Goal: Transaction & Acquisition: Purchase product/service

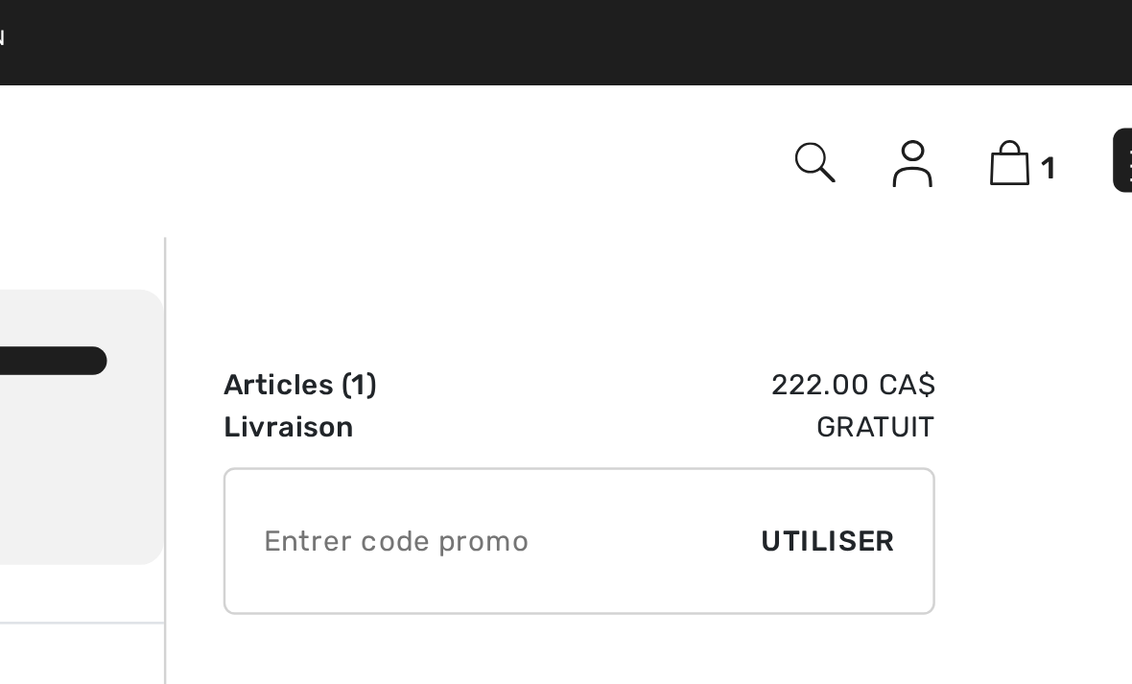
click at [995, 66] on img at bounding box center [1003, 66] width 16 height 19
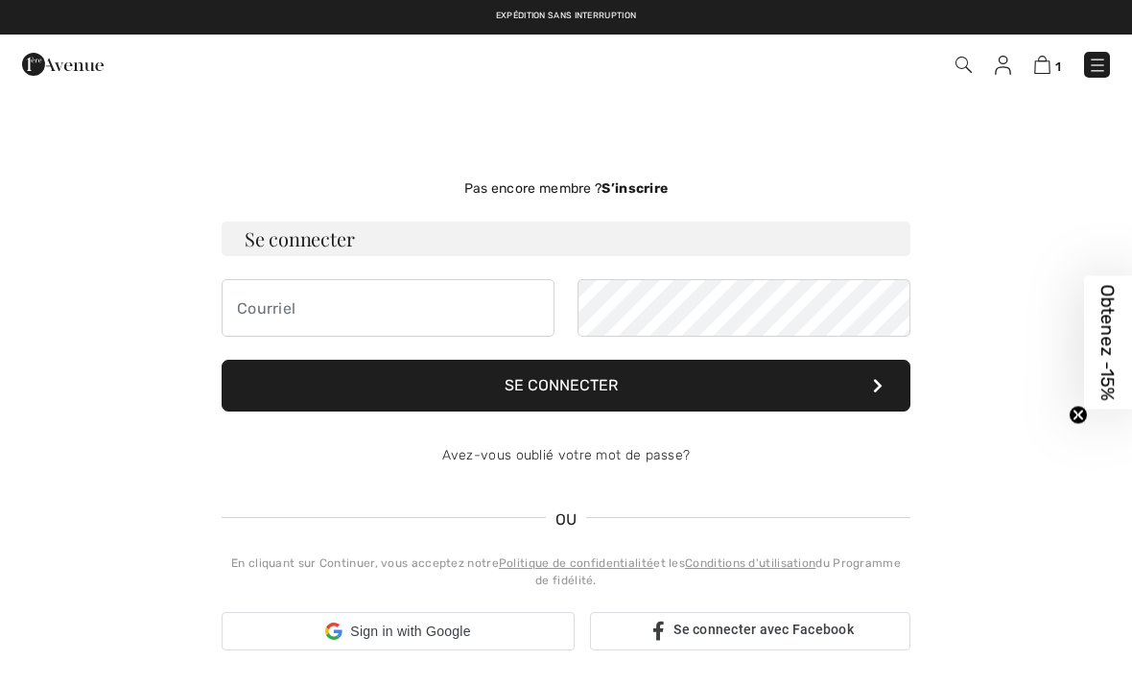
checkbox input "true"
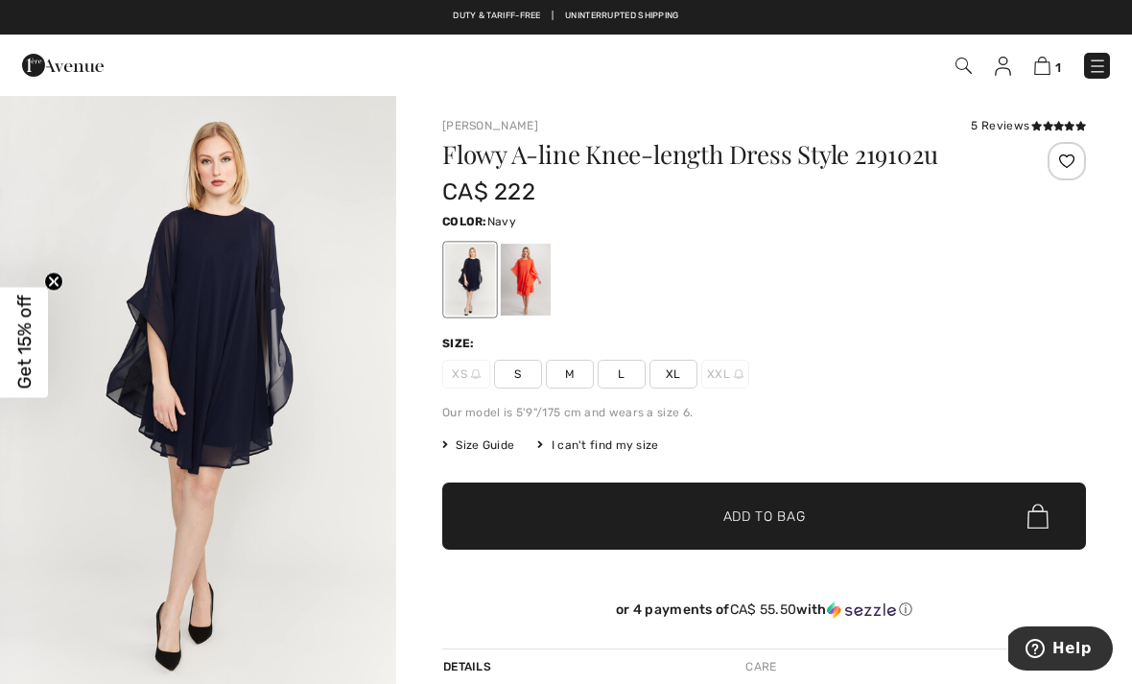
click at [680, 378] on span "XL" at bounding box center [673, 374] width 48 height 29
click at [669, 512] on span "✔ Added to Bag Add to Bag" at bounding box center [764, 515] width 644 height 67
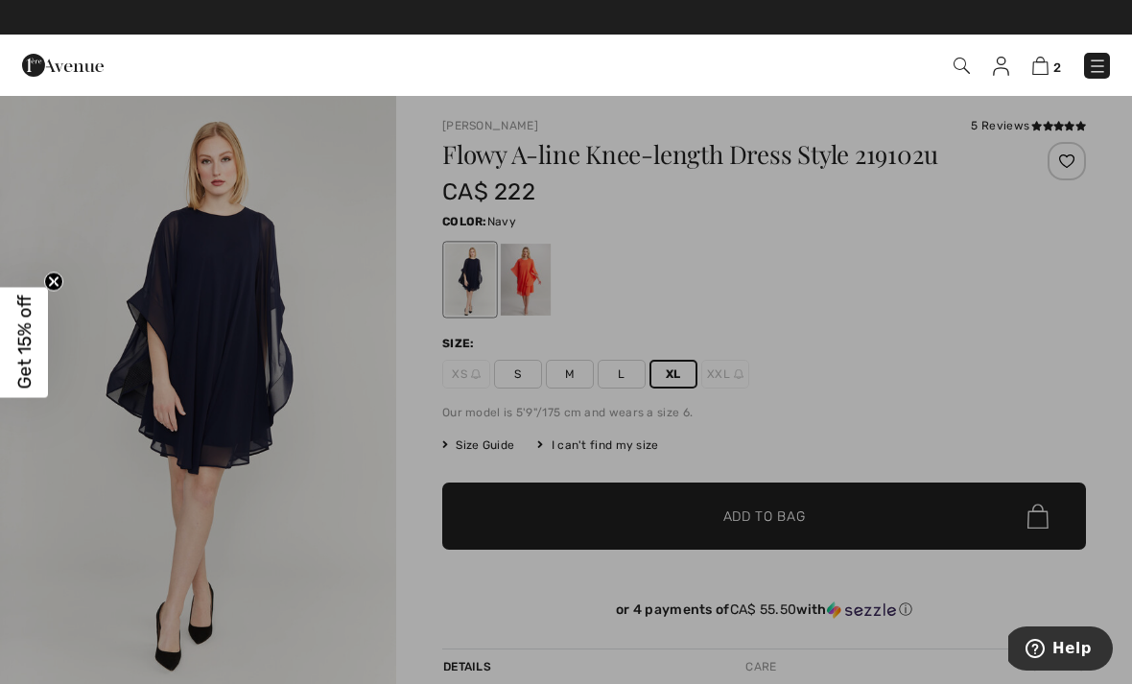
click at [1088, 69] on img at bounding box center [1097, 66] width 19 height 19
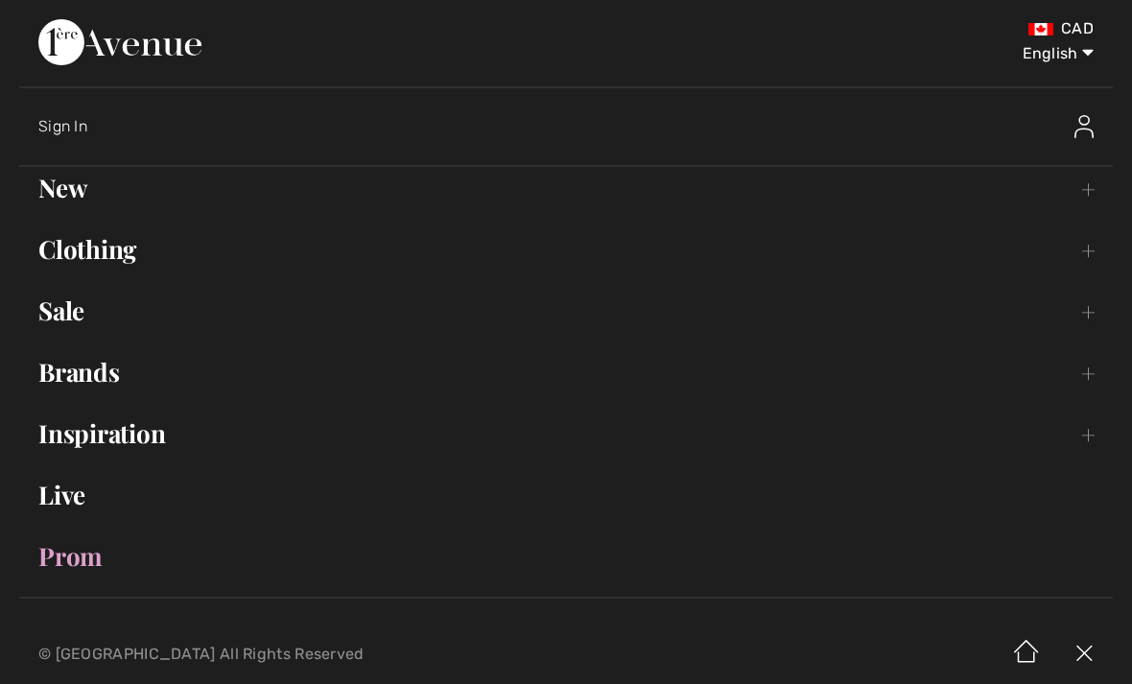
click at [1066, 38] on select "English Français" at bounding box center [1044, 50] width 100 height 58
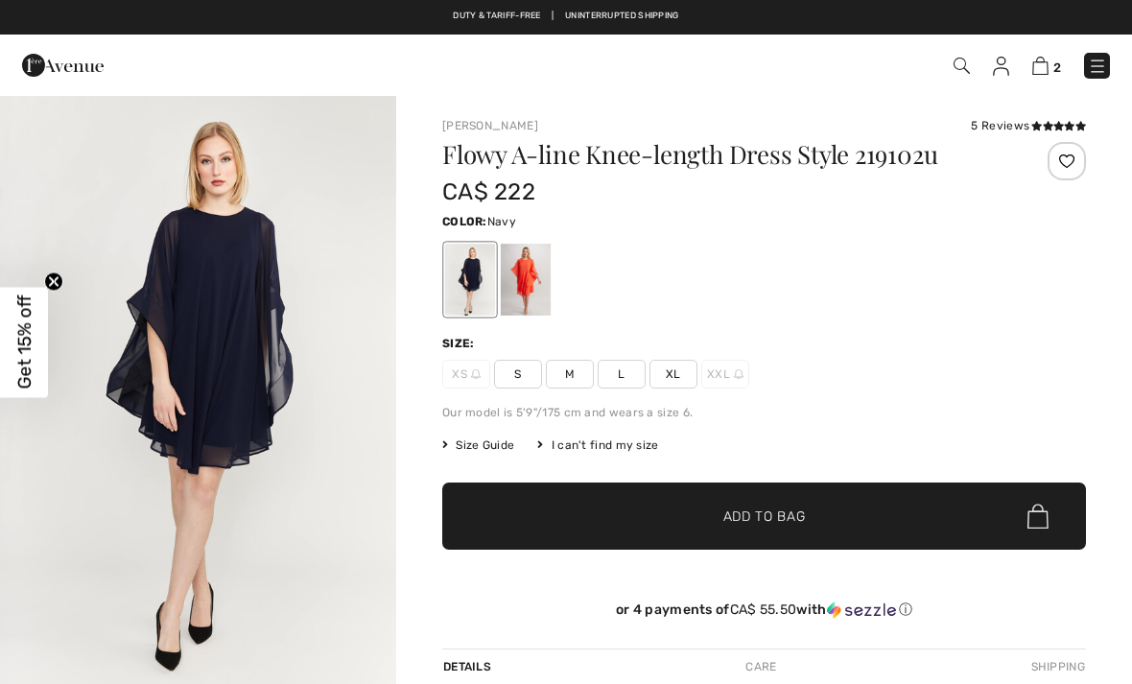
checkbox input "true"
click at [669, 373] on span "XL" at bounding box center [673, 374] width 48 height 29
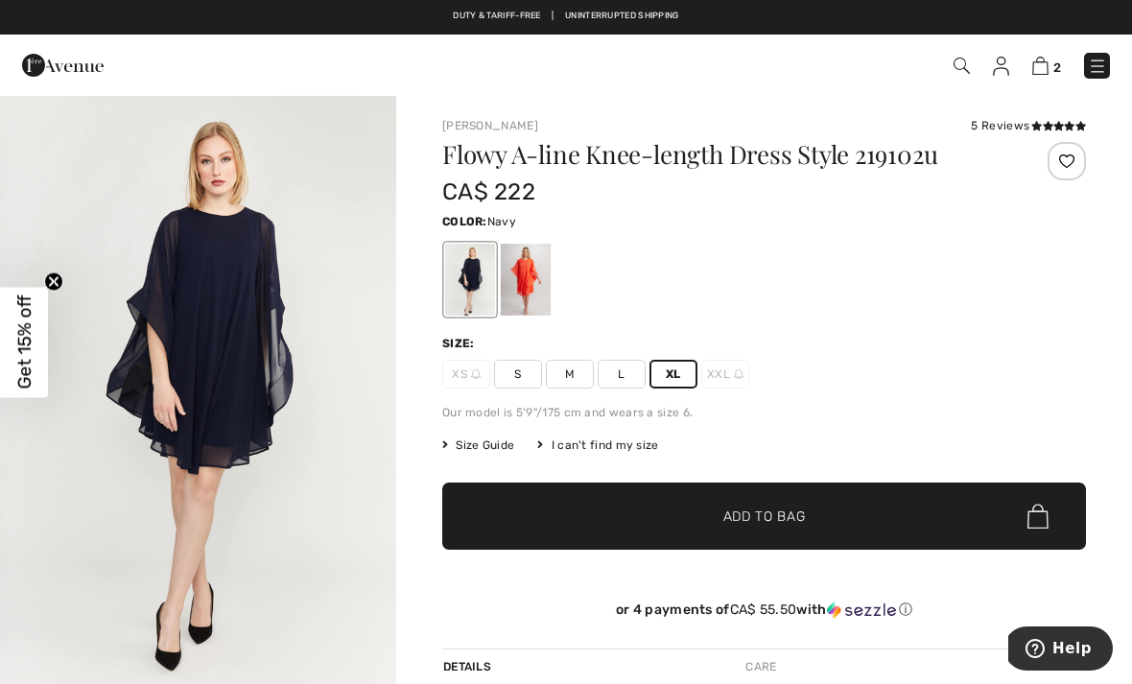
click at [659, 524] on span "✔ Added to Bag Add to Bag" at bounding box center [764, 515] width 644 height 67
click at [690, 136] on div "Frank Lyman 5 Reviews 5 Reviews Flowy A-line Knee-length Dress Style 219102u CA…" at bounding box center [764, 382] width 644 height 531
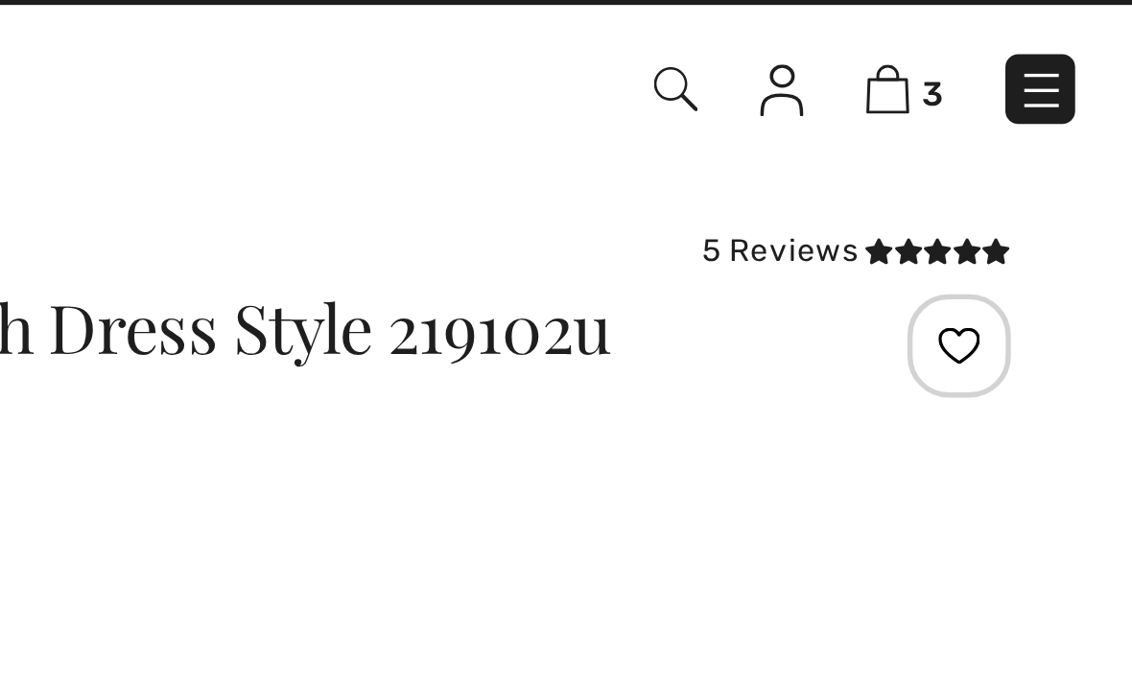
click at [1032, 57] on img at bounding box center [1040, 66] width 16 height 18
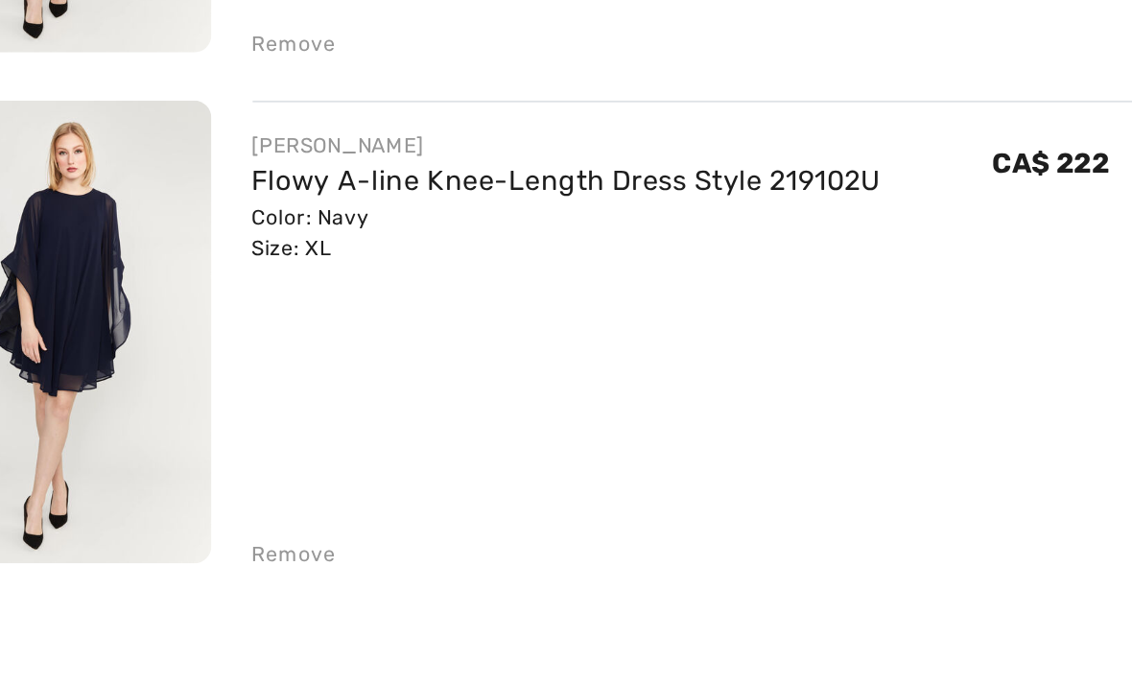
scroll to position [499, 0]
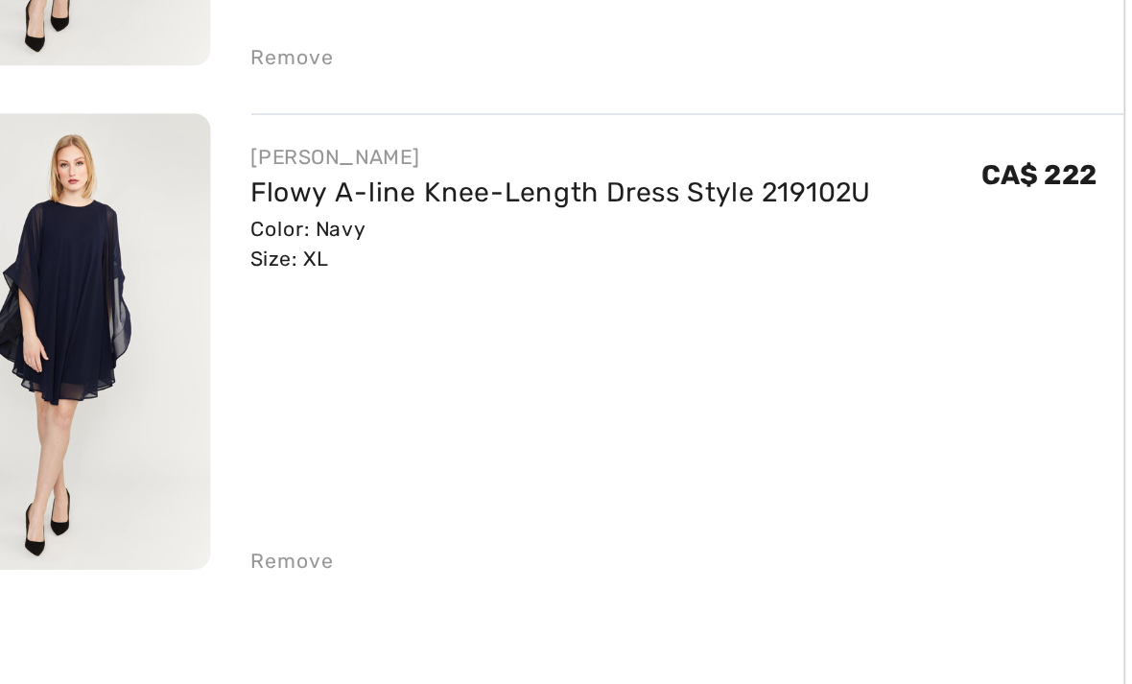
click at [207, 568] on div "Remove" at bounding box center [230, 576] width 47 height 17
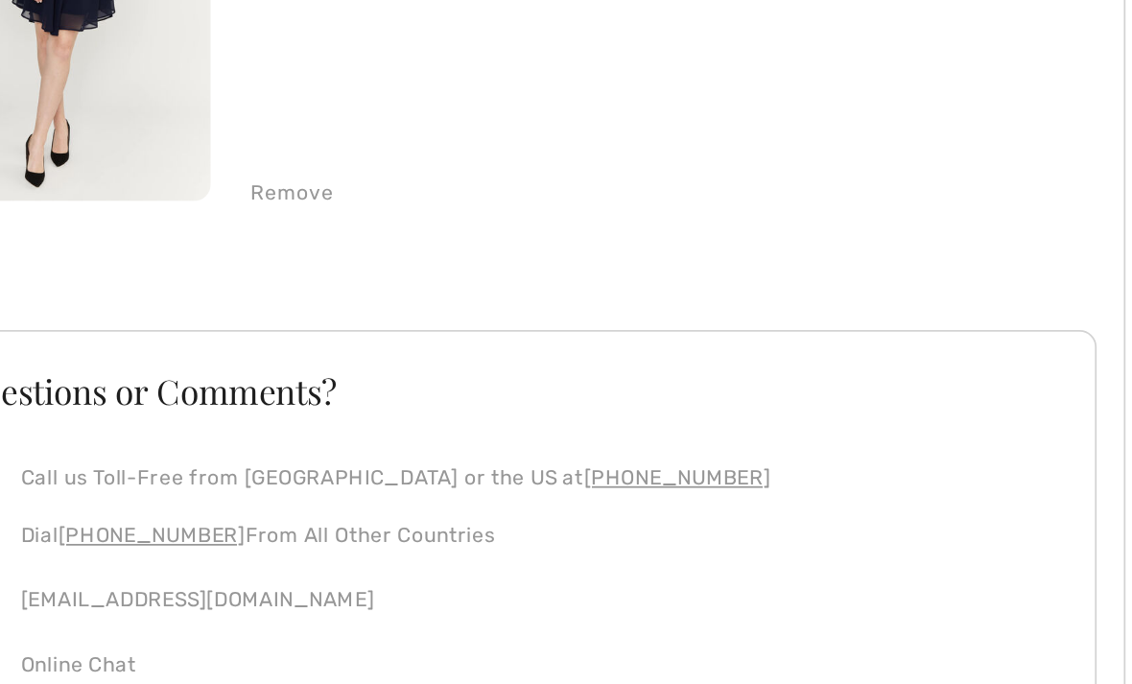
click at [207, 283] on div "Remove" at bounding box center [230, 291] width 47 height 17
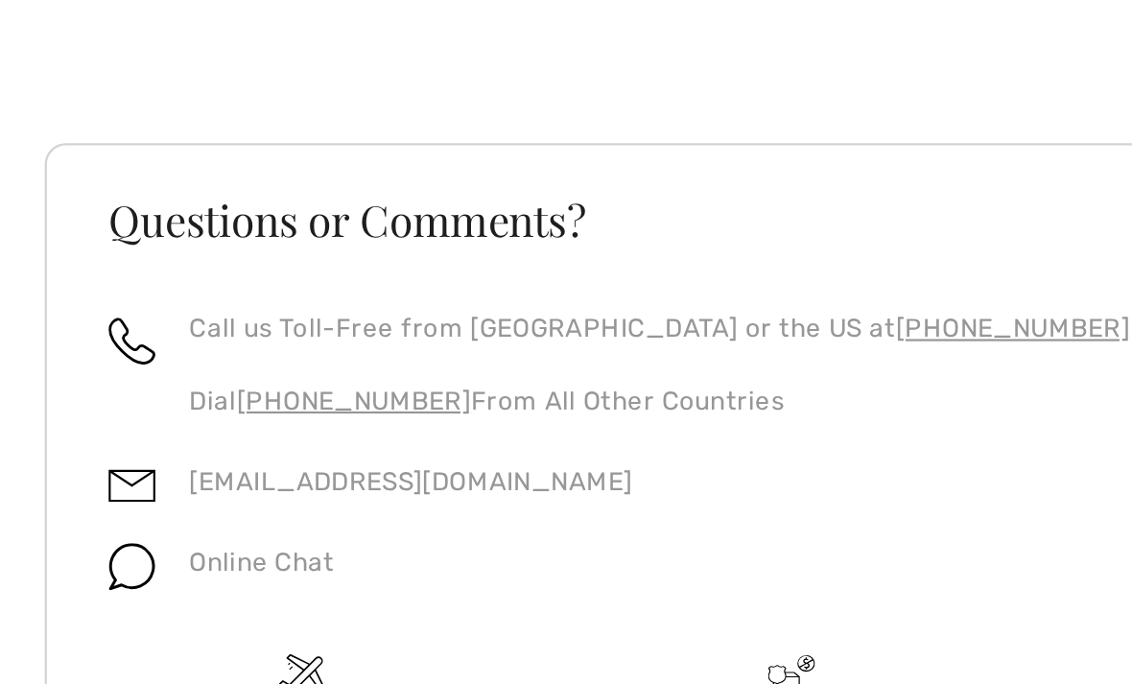
scroll to position [171, 0]
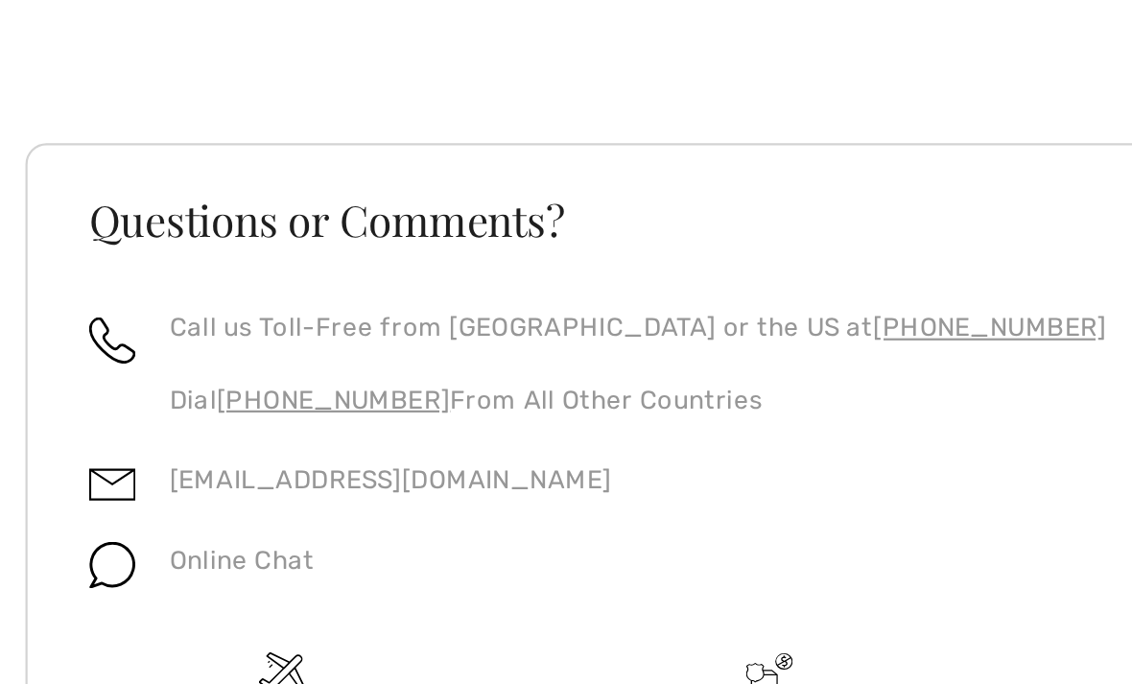
click at [38, 81] on div "[PERSON_NAME] Flowy A-line Knee-Length Dress Style 219102U Color: Navy Size: XL…" at bounding box center [356, 466] width 689 height 770
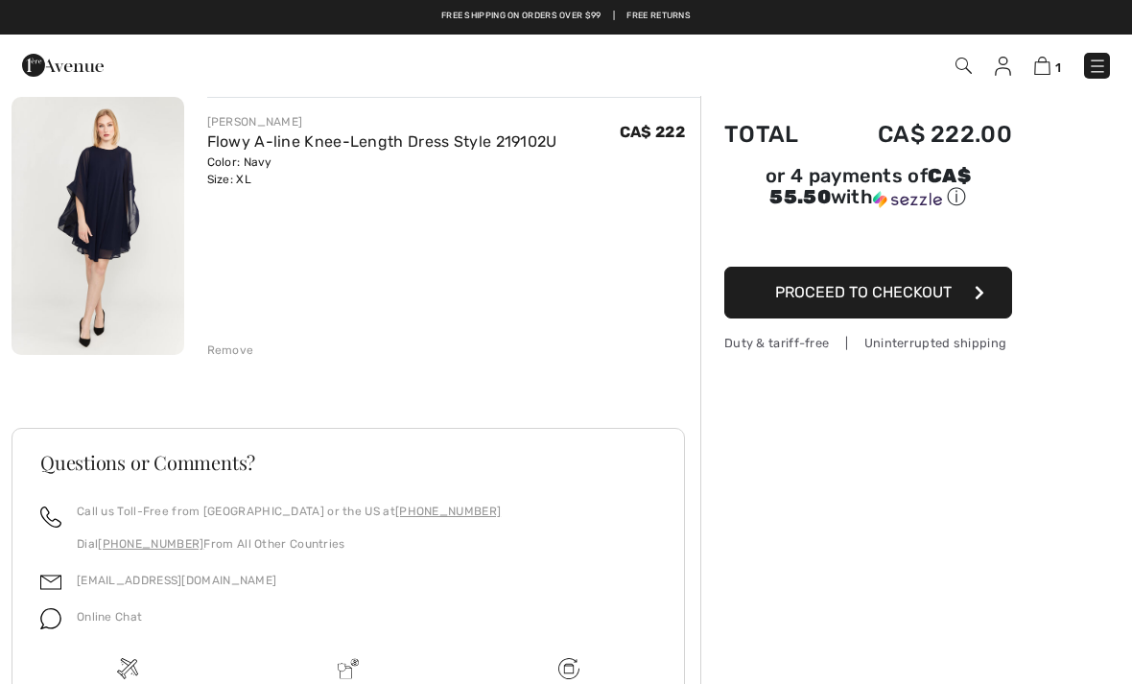
scroll to position [0, 0]
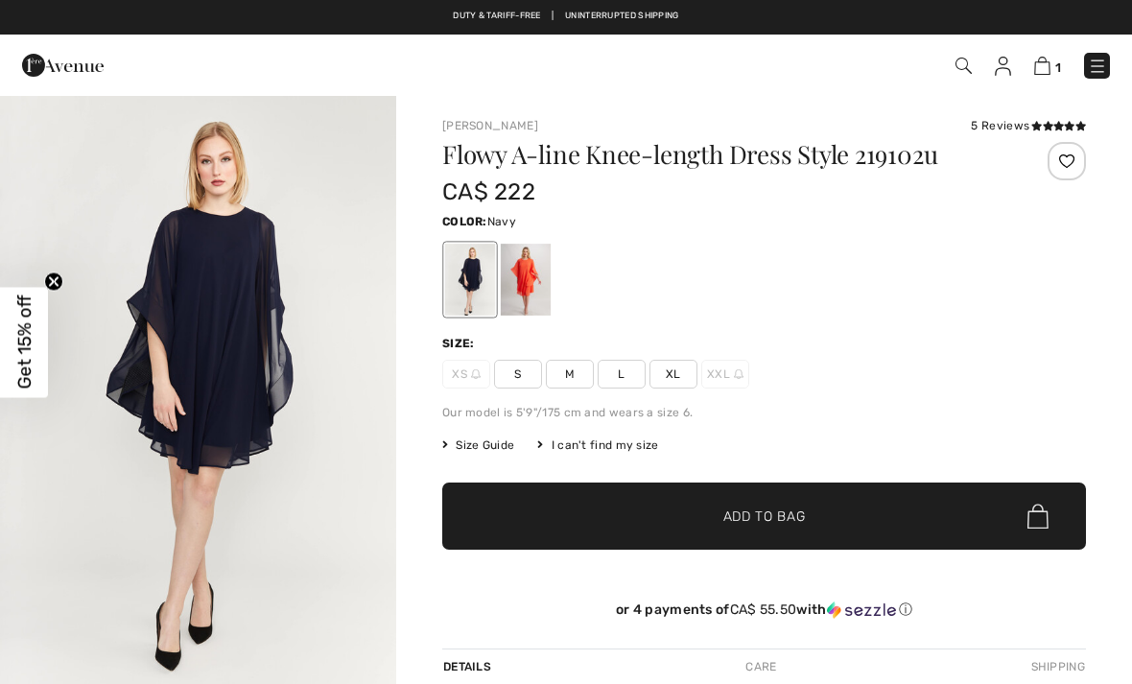
checkbox input "true"
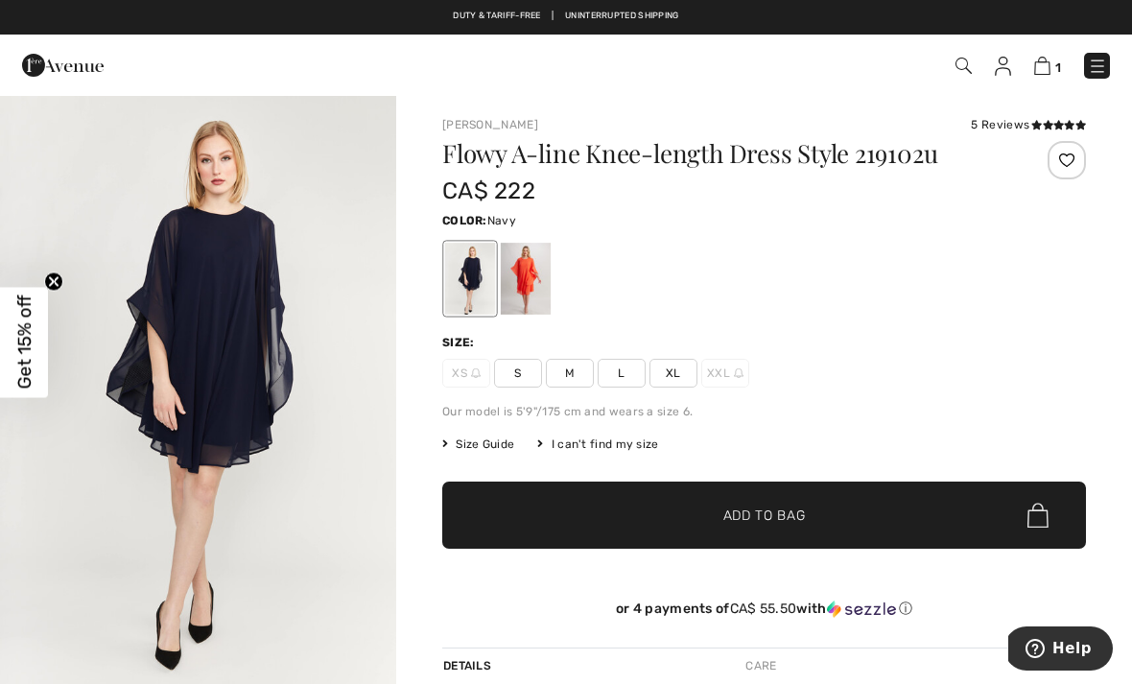
click at [1097, 58] on img at bounding box center [1097, 66] width 19 height 19
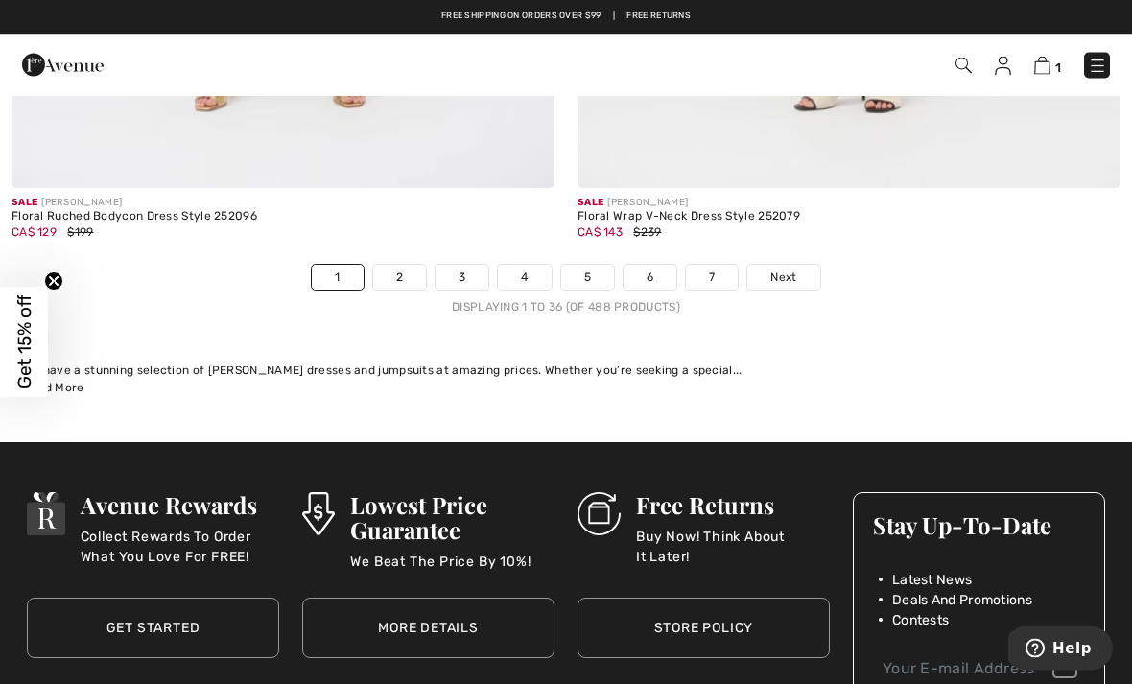
scroll to position [16776, 0]
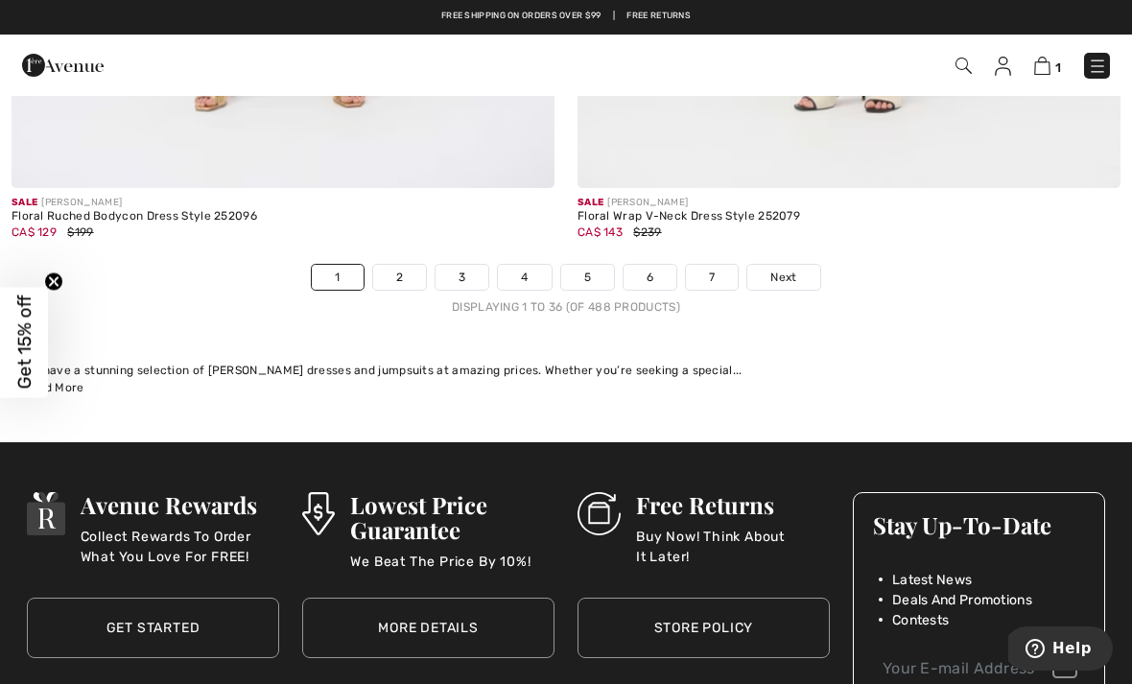
click at [407, 265] on link "2" at bounding box center [399, 277] width 53 height 25
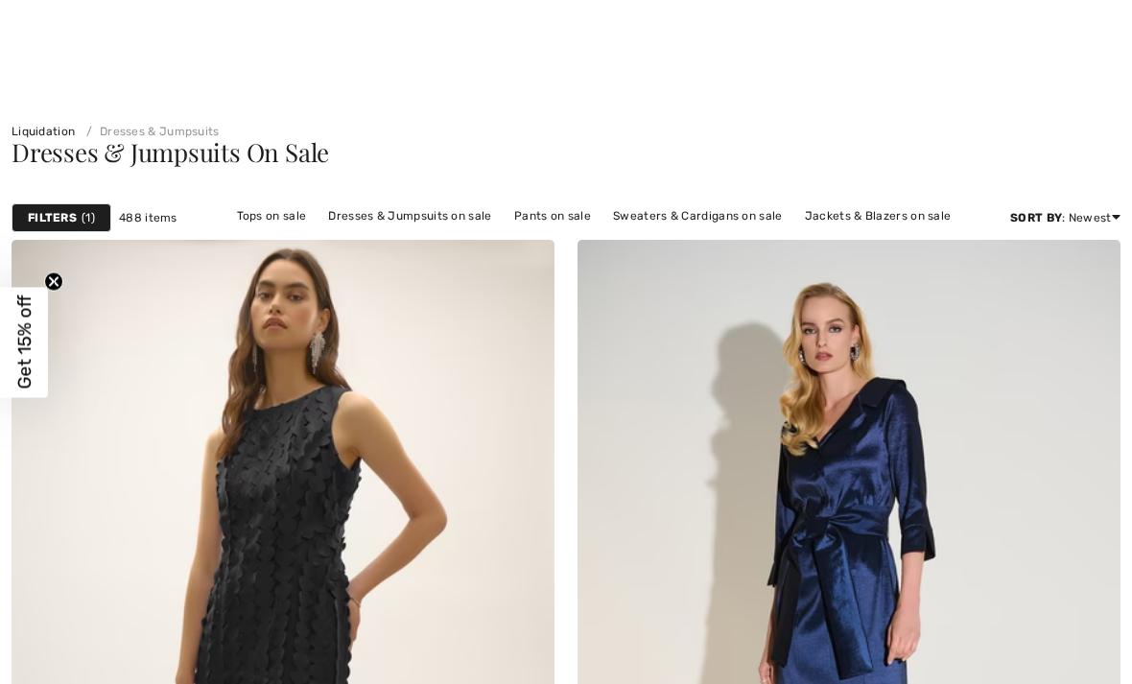
checkbox input "true"
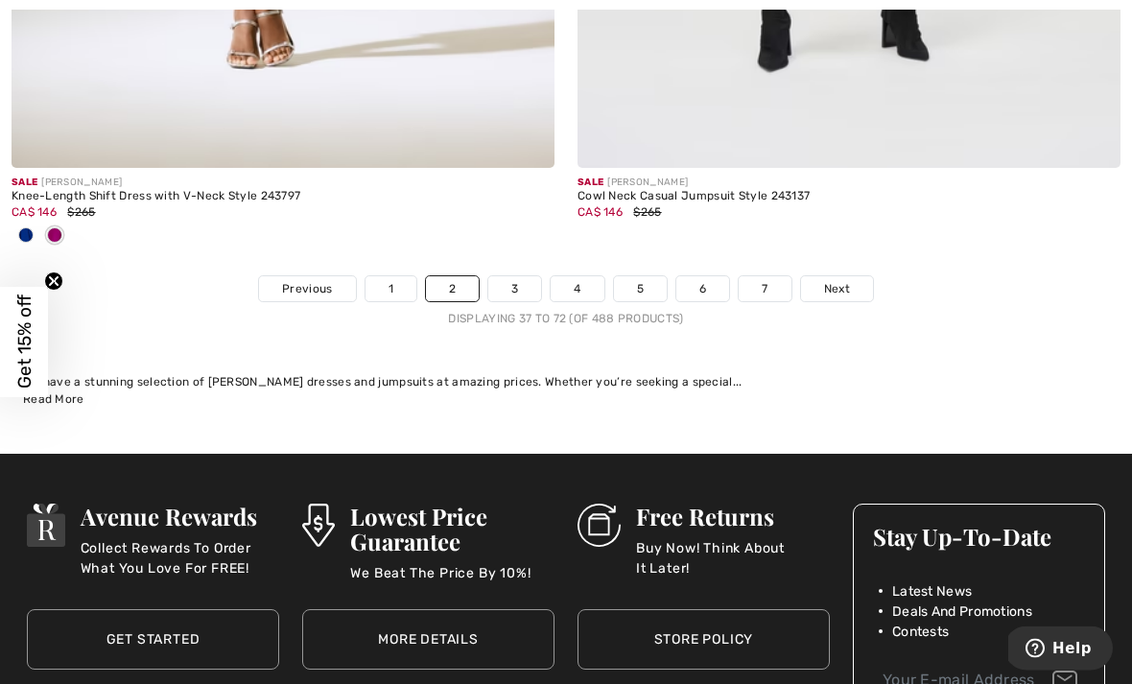
scroll to position [16513, 0]
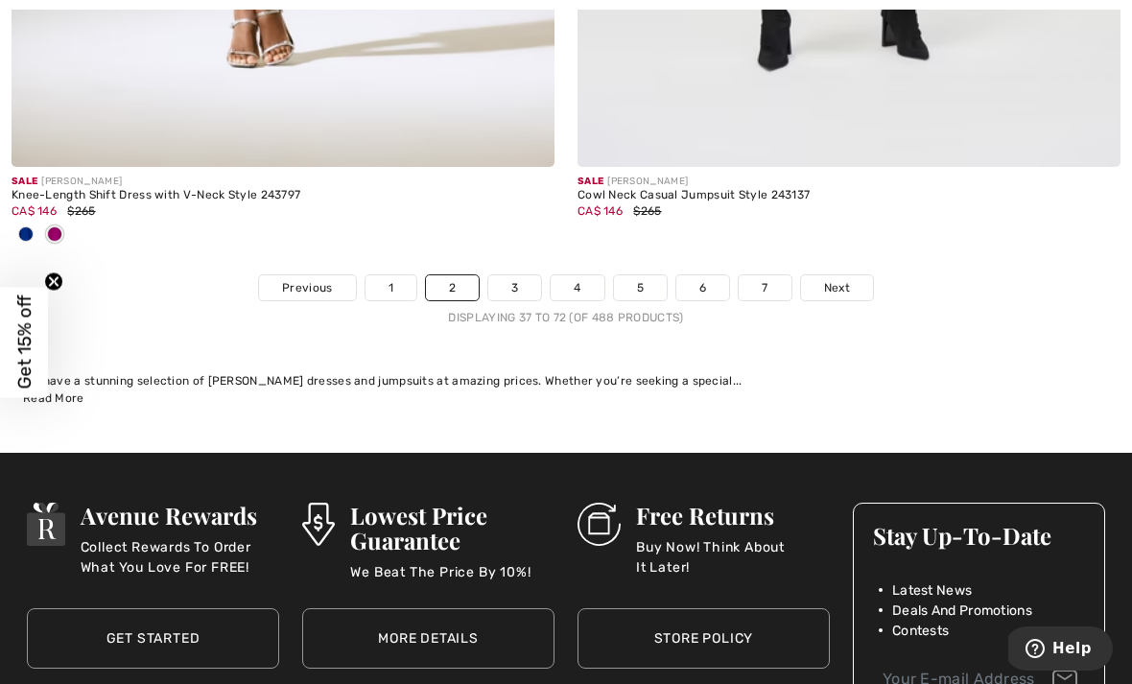
click at [510, 275] on link "3" at bounding box center [514, 287] width 53 height 25
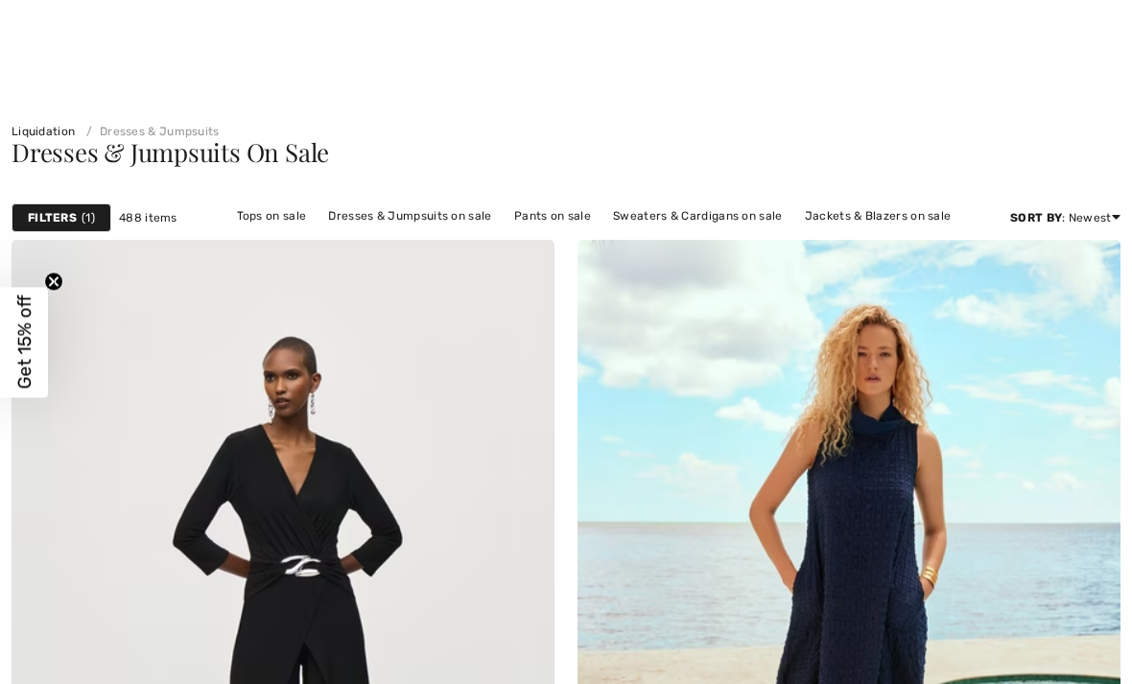
checkbox input "true"
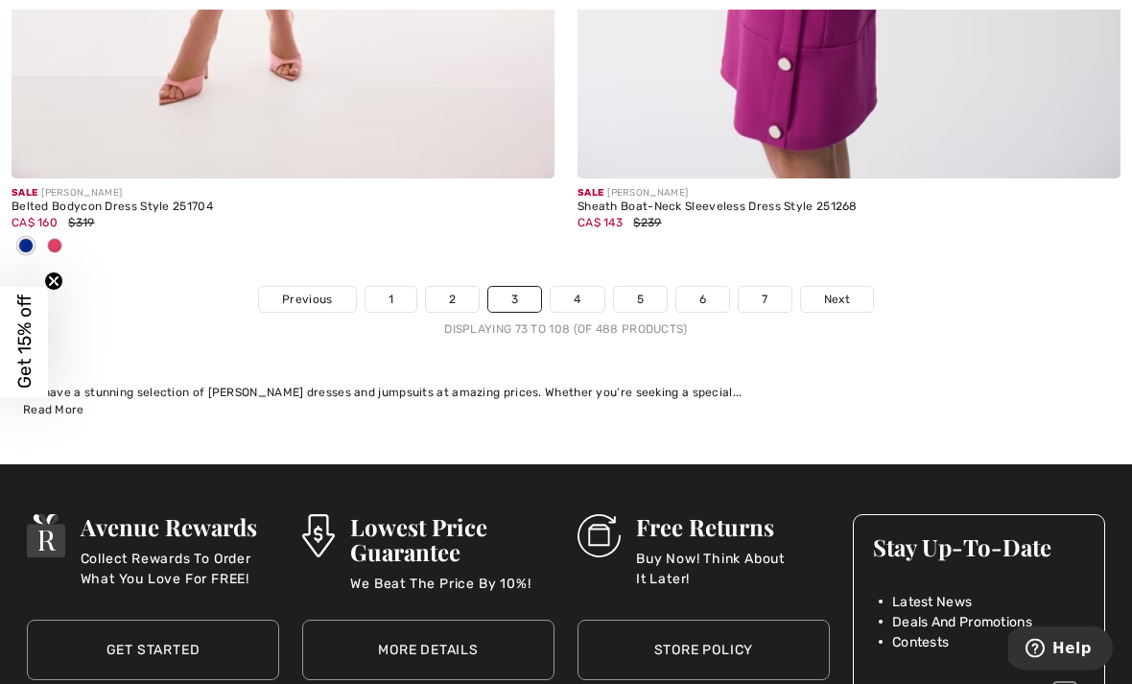
scroll to position [16881, 0]
click at [577, 287] on link "4" at bounding box center [576, 299] width 53 height 25
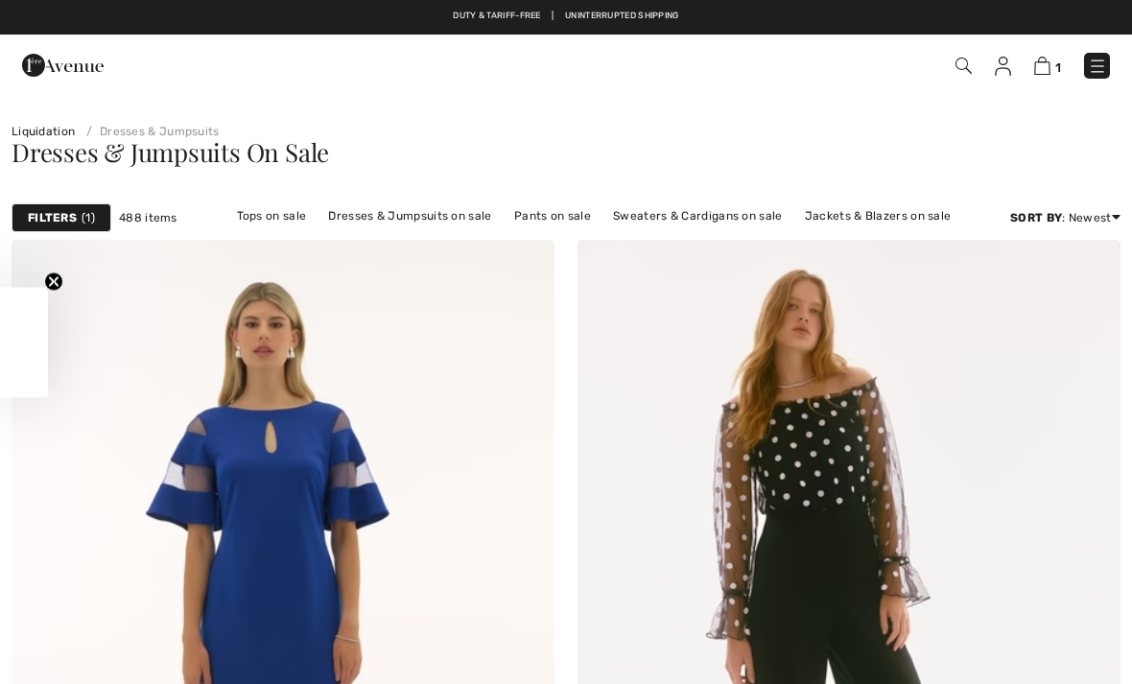
checkbox input "true"
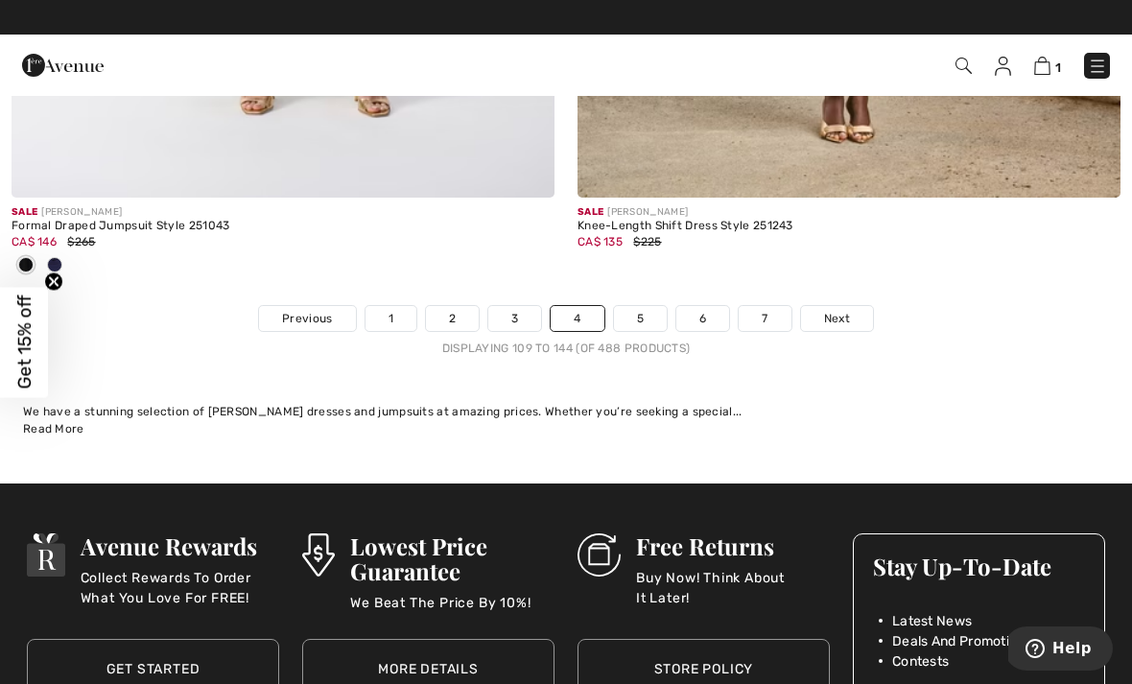
scroll to position [16543, 0]
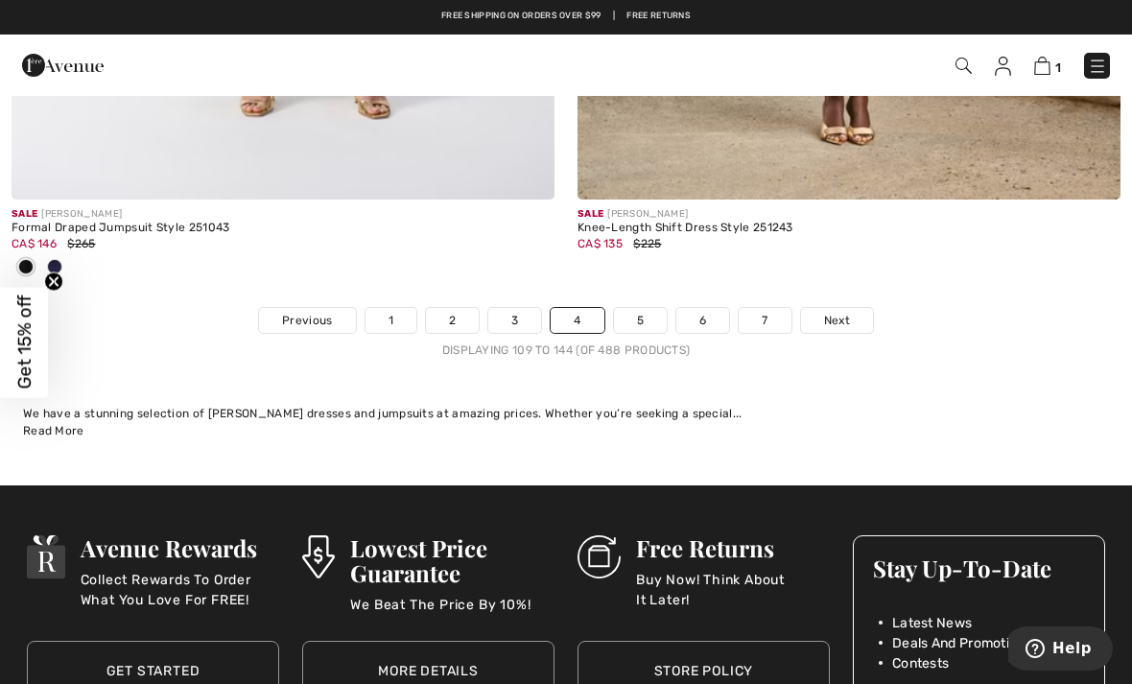
click at [638, 308] on link "5" at bounding box center [640, 320] width 53 height 25
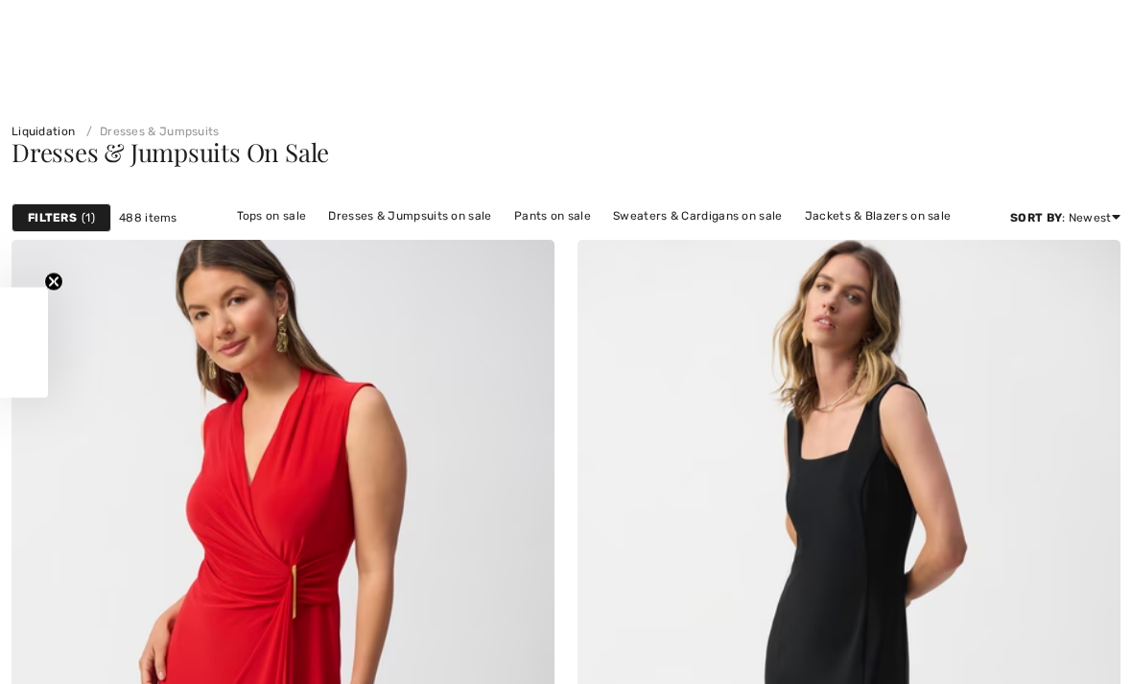
checkbox input "true"
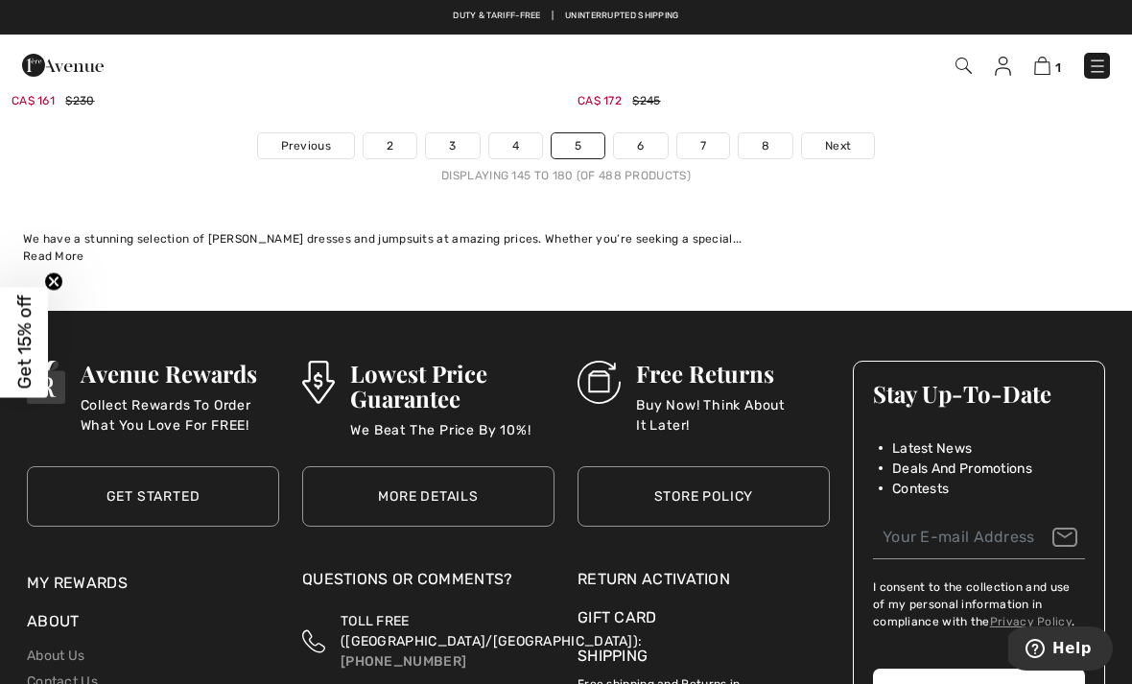
scroll to position [16748, 0]
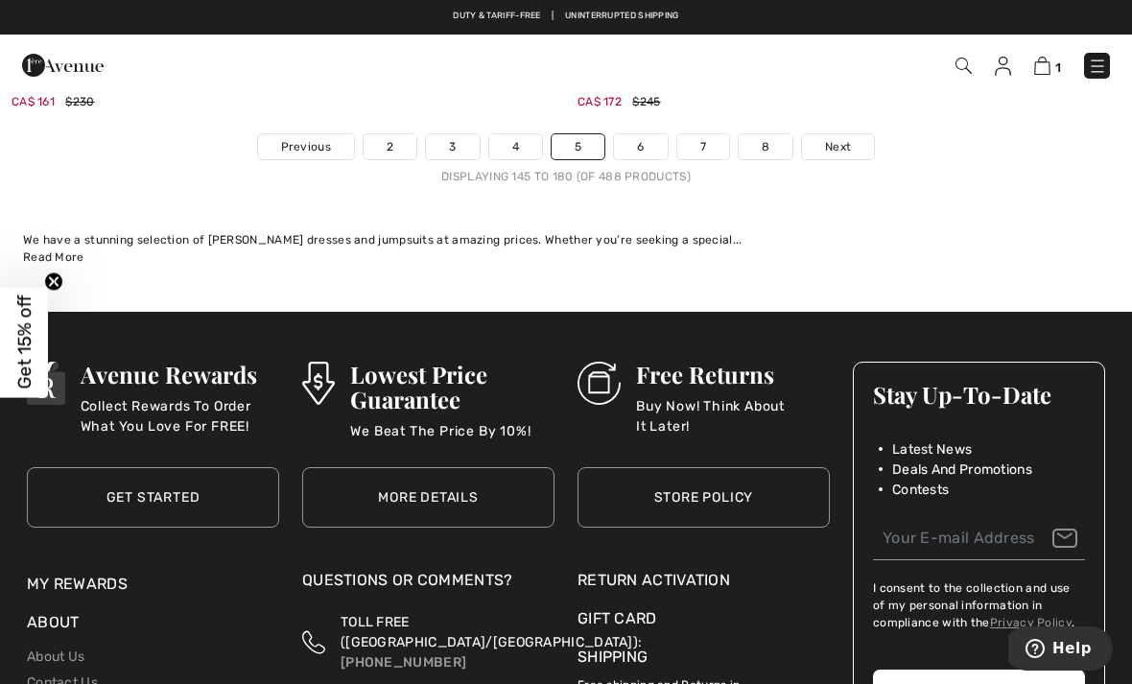
click at [627, 134] on link "6" at bounding box center [640, 146] width 53 height 25
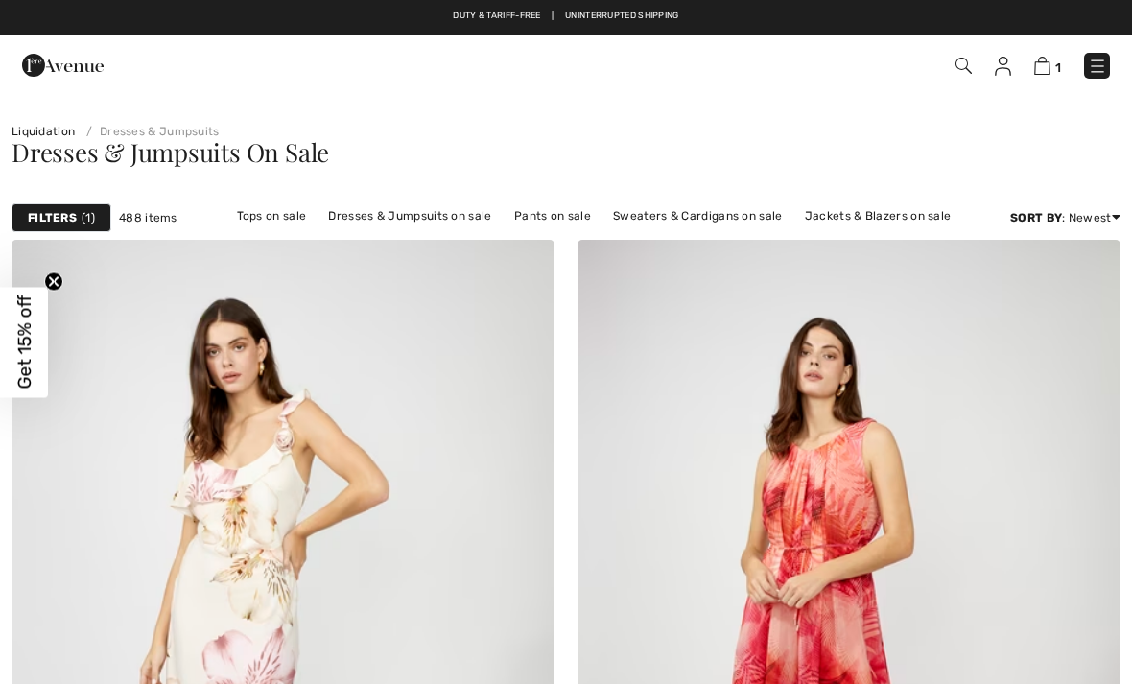
checkbox input "true"
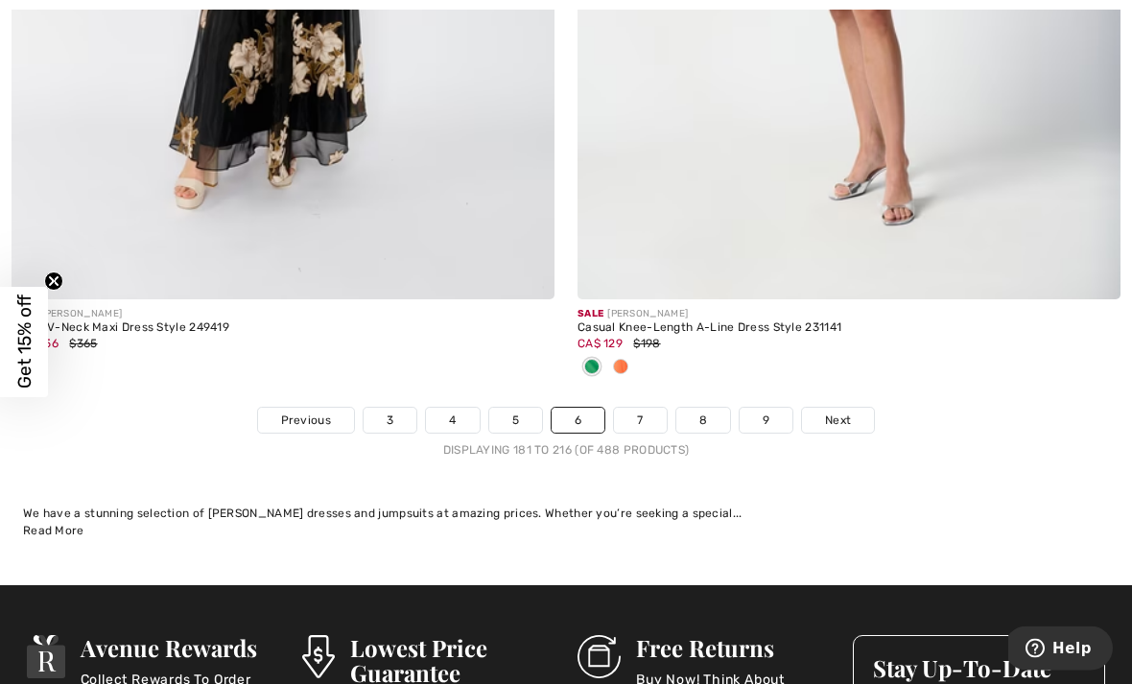
scroll to position [16394, 0]
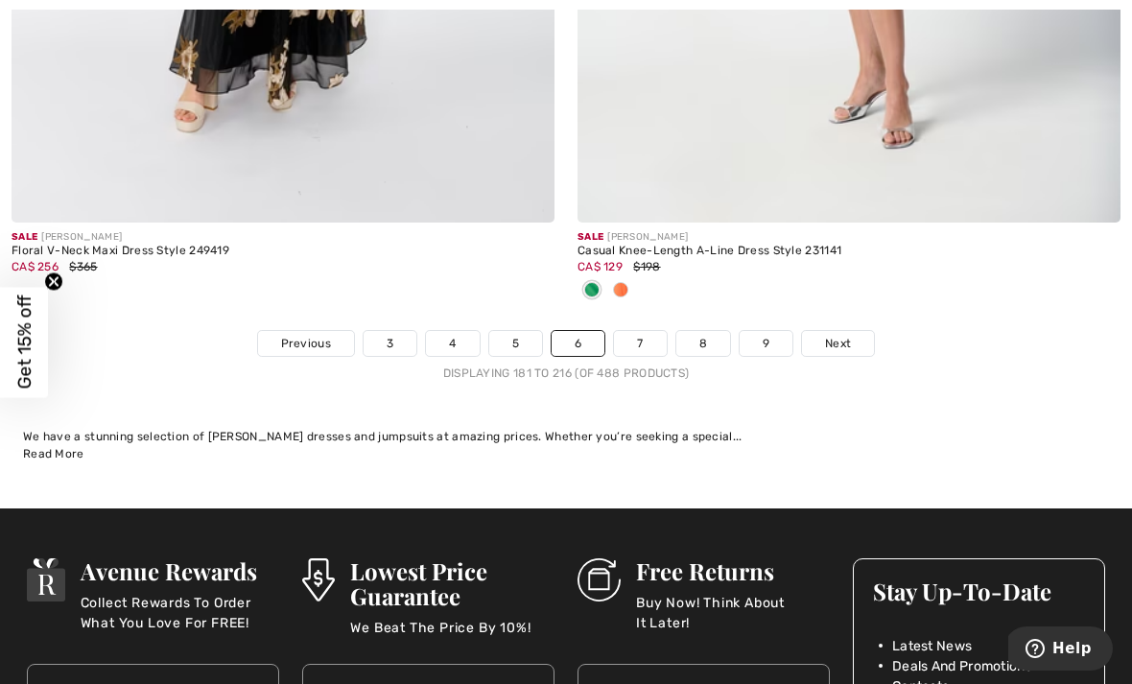
click at [643, 331] on link "7" at bounding box center [640, 343] width 52 height 25
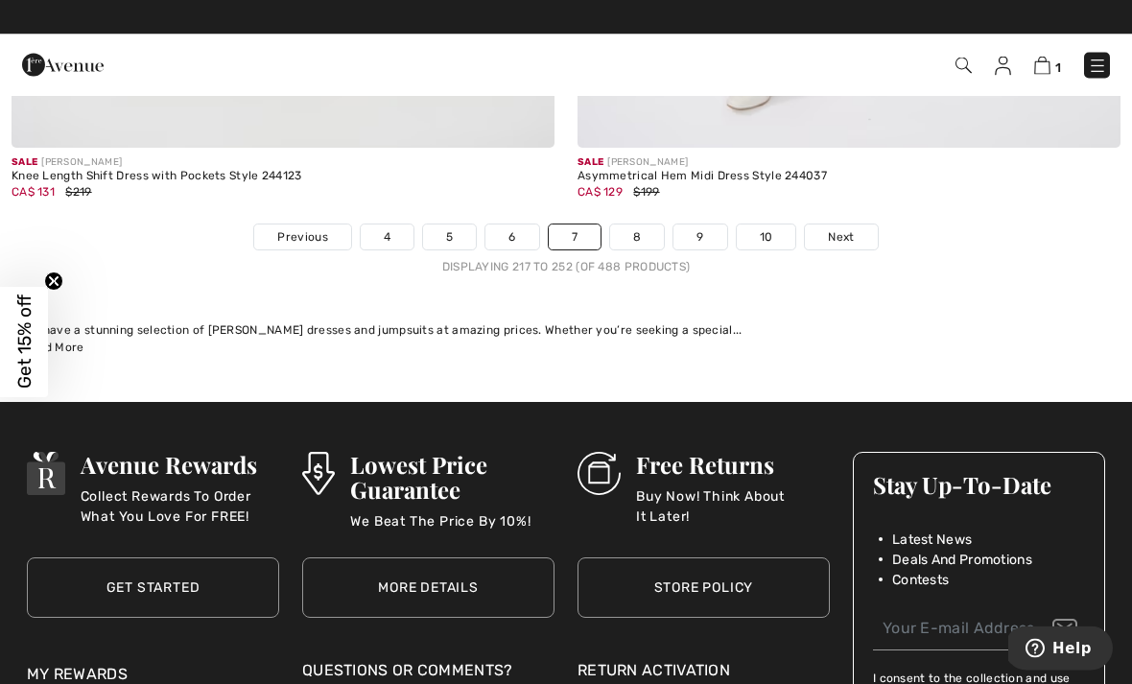
scroll to position [16627, 0]
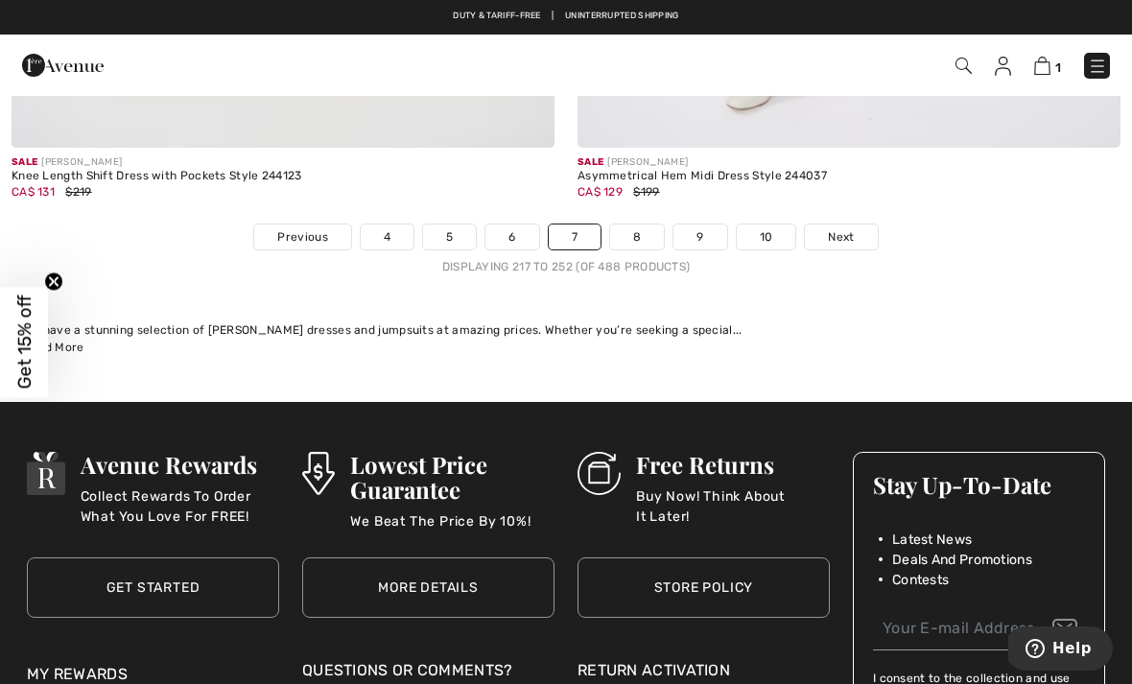
click at [635, 224] on link "8" at bounding box center [637, 236] width 54 height 25
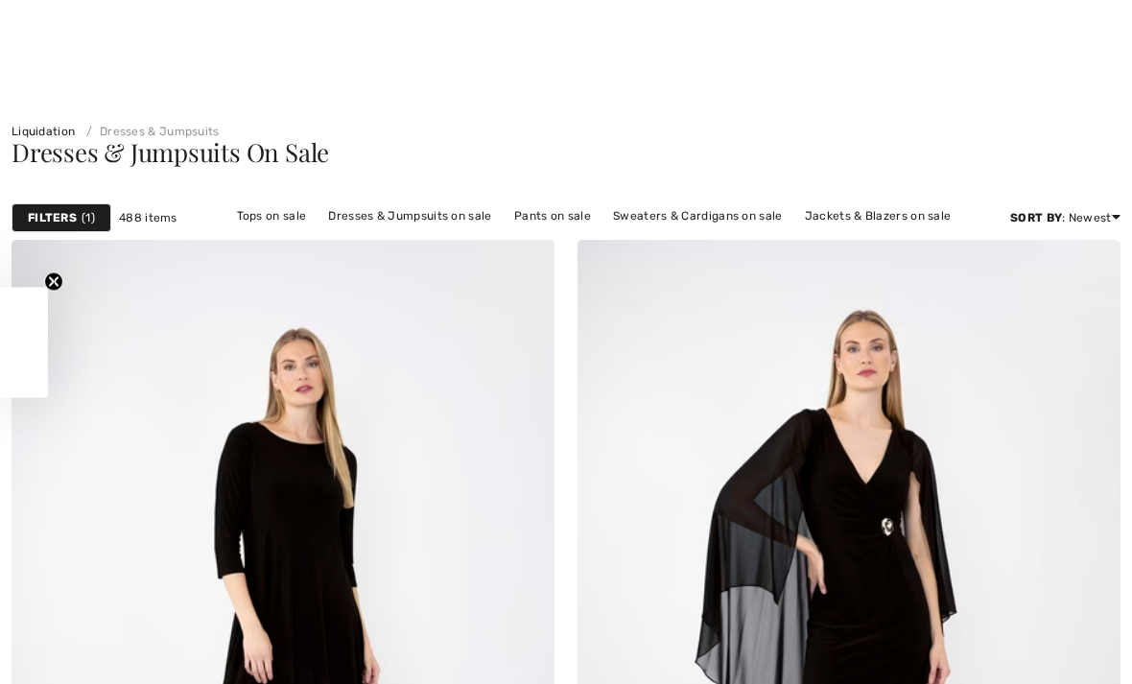
checkbox input "true"
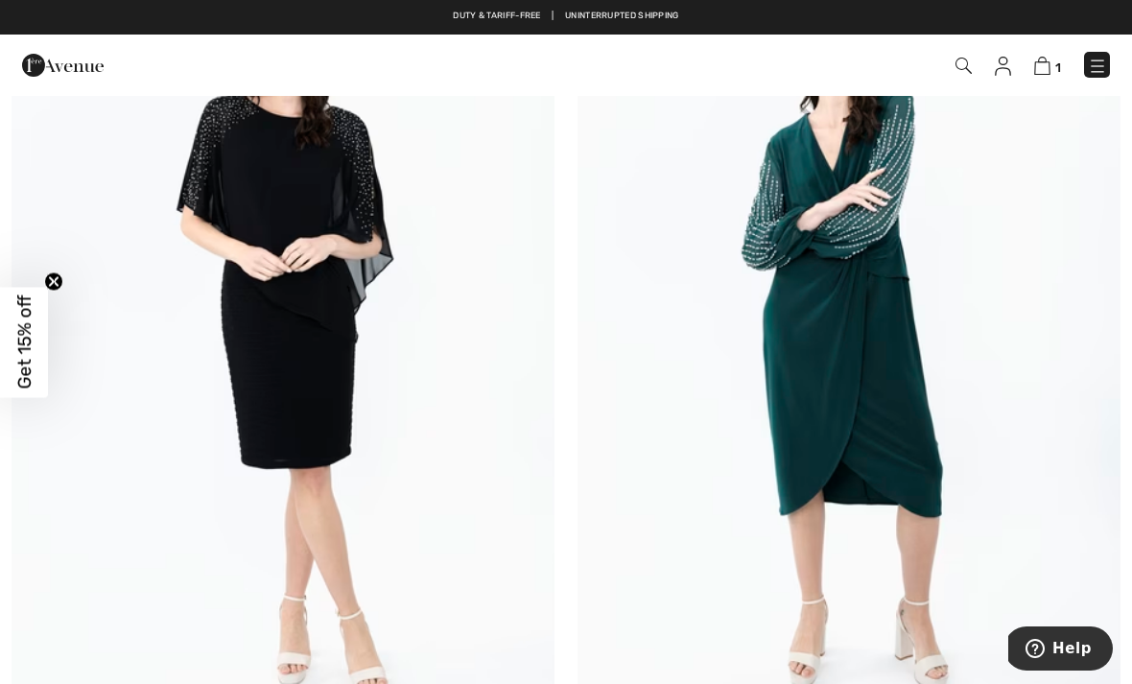
scroll to position [6008, 0]
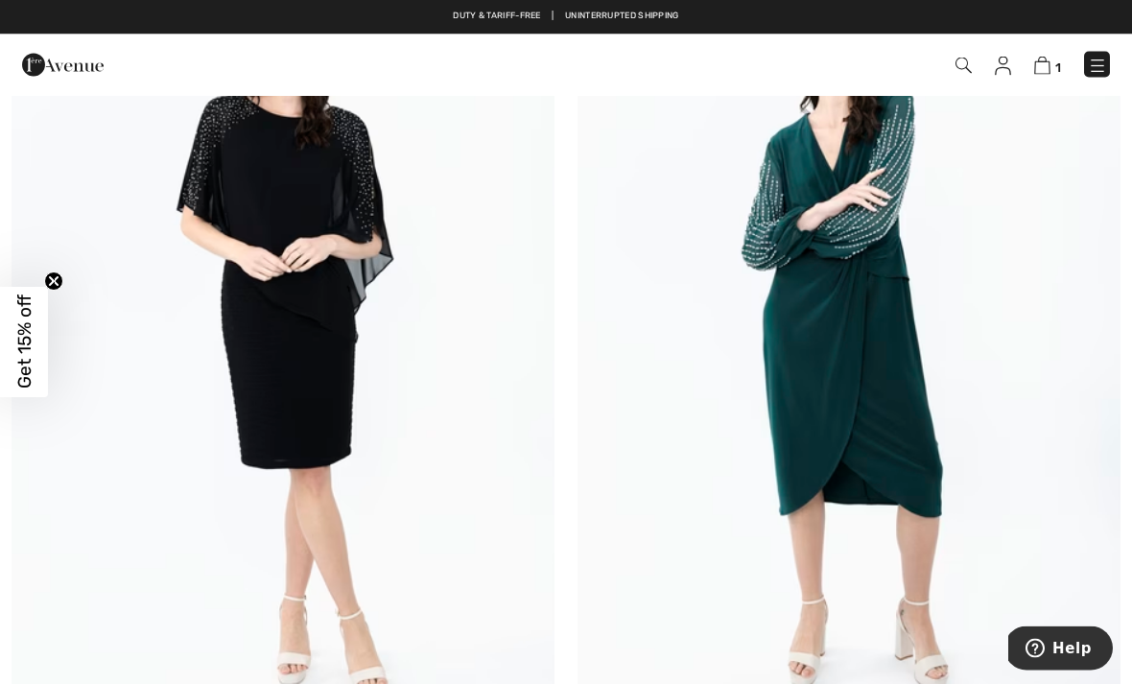
click at [260, 396] on img at bounding box center [283, 344] width 543 height 814
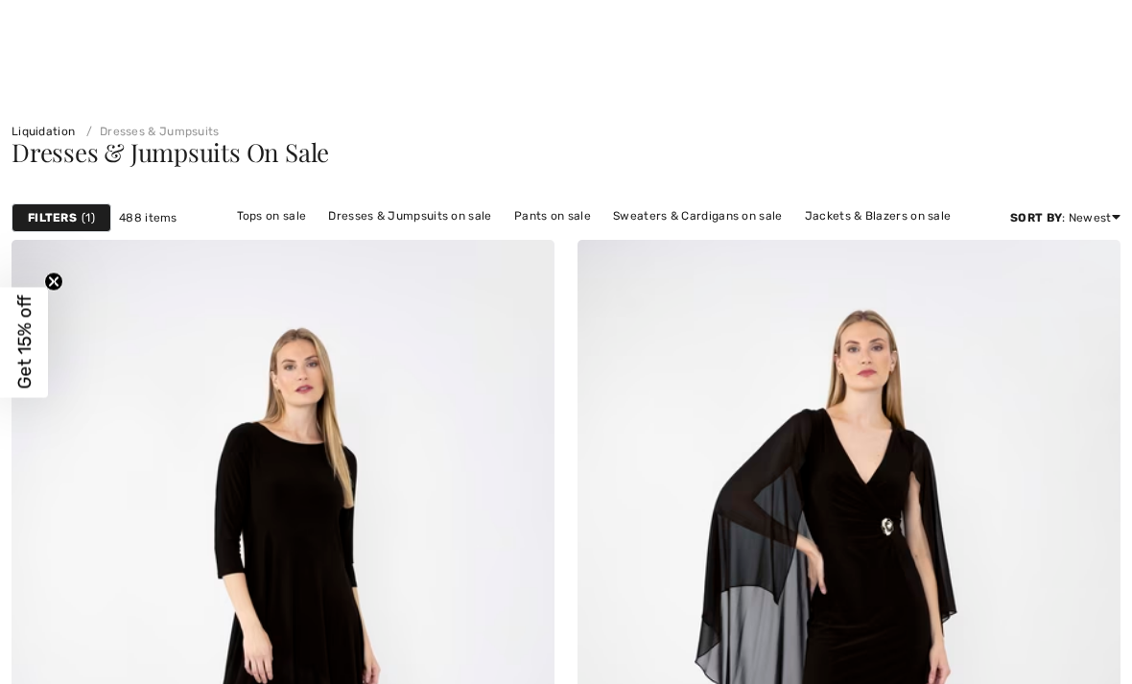
checkbox input "true"
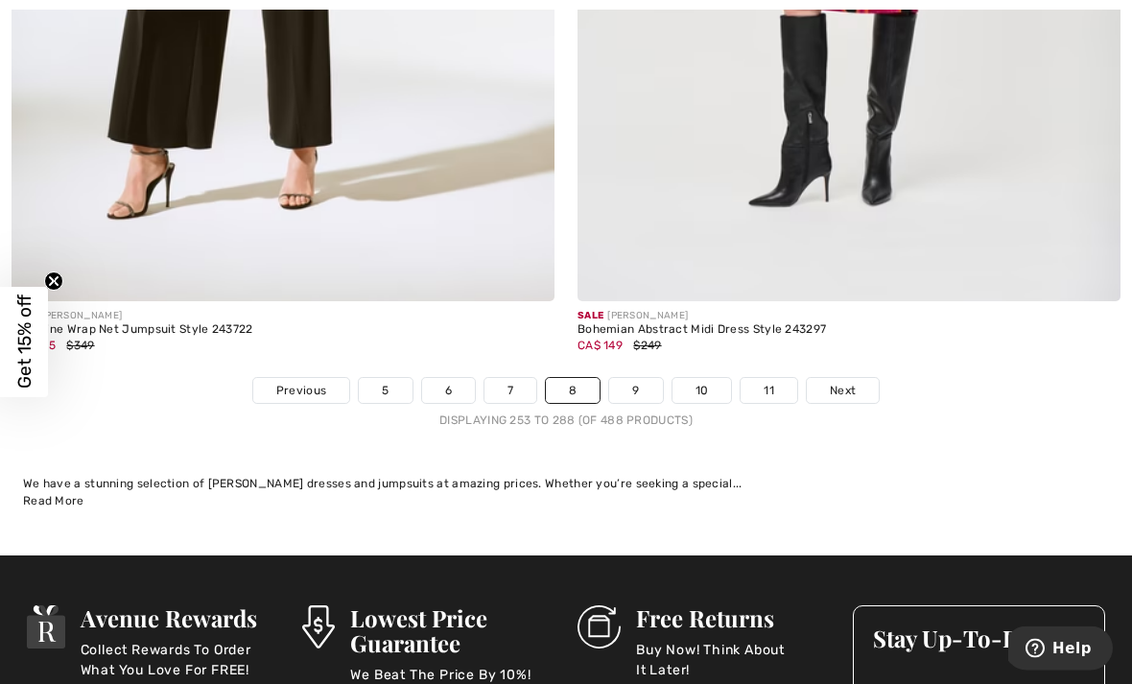
scroll to position [16631, 0]
click at [627, 378] on link "9" at bounding box center [635, 390] width 53 height 25
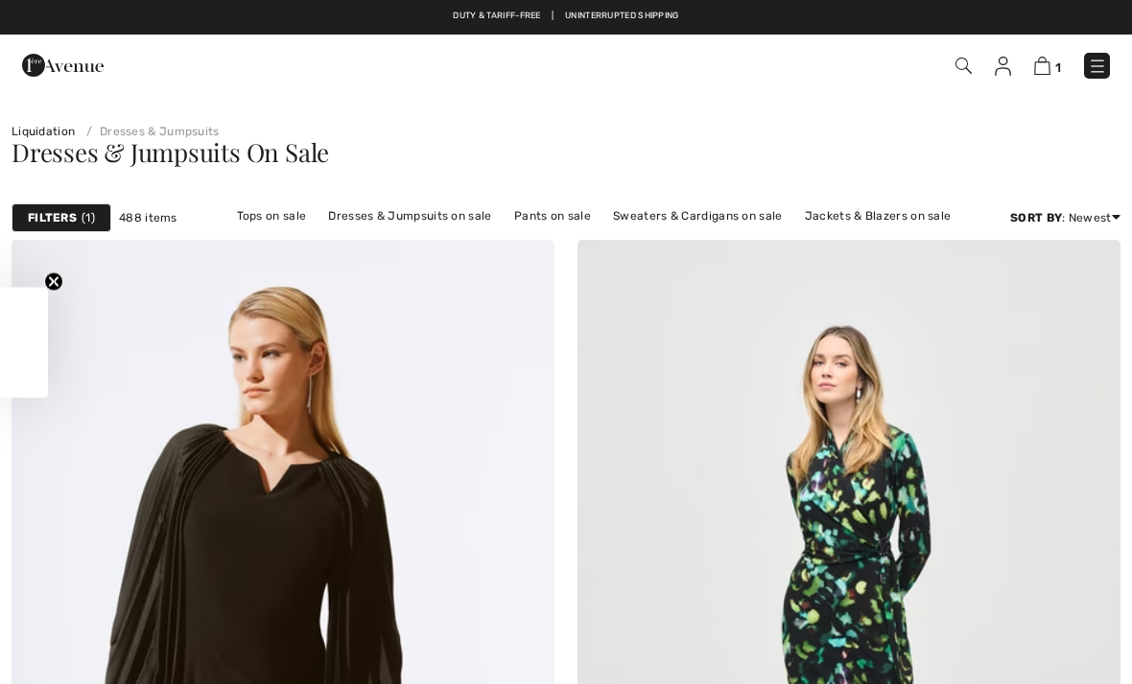
scroll to position [269, 0]
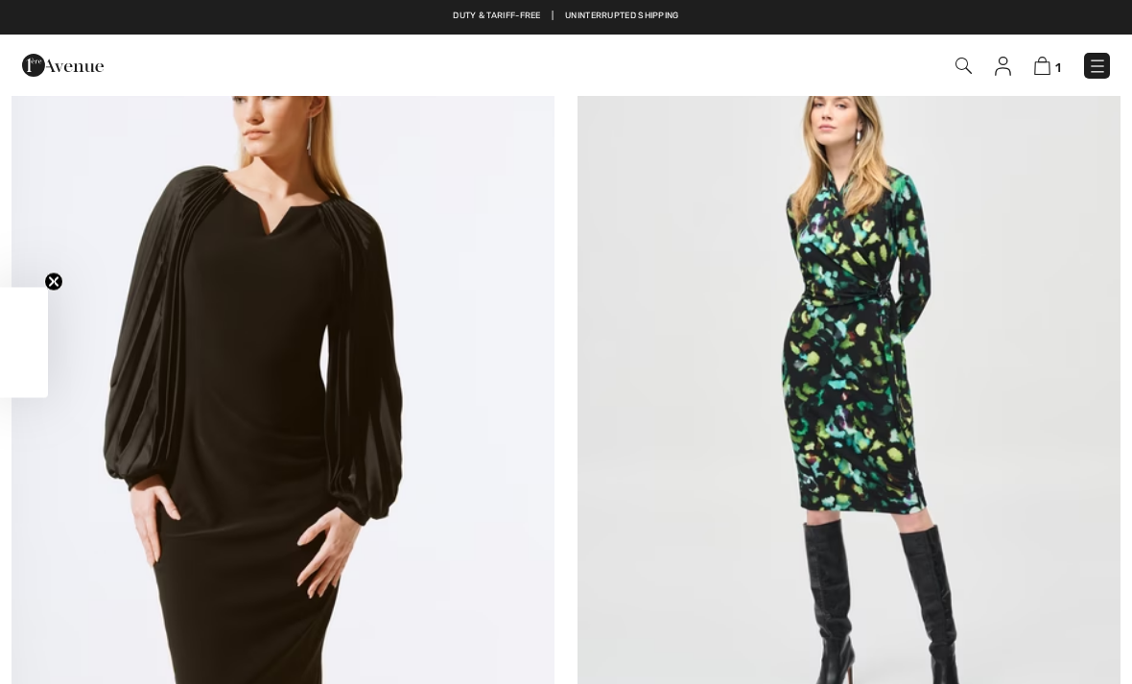
checkbox input "true"
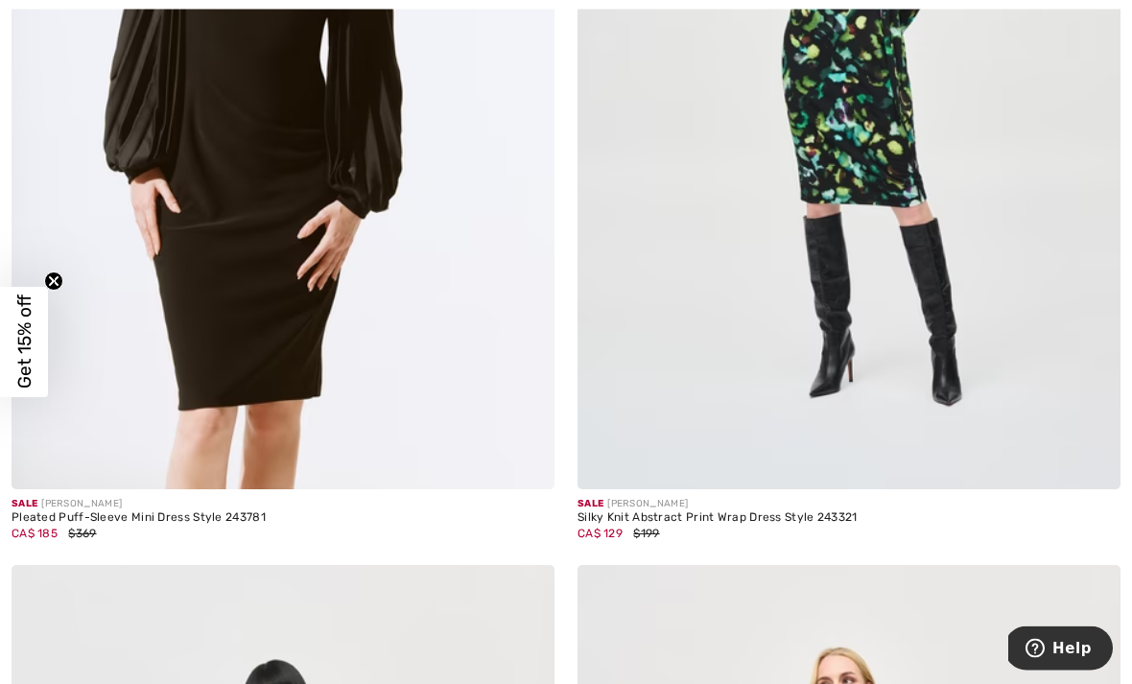
scroll to position [565, 0]
click at [190, 363] on img at bounding box center [283, 82] width 543 height 814
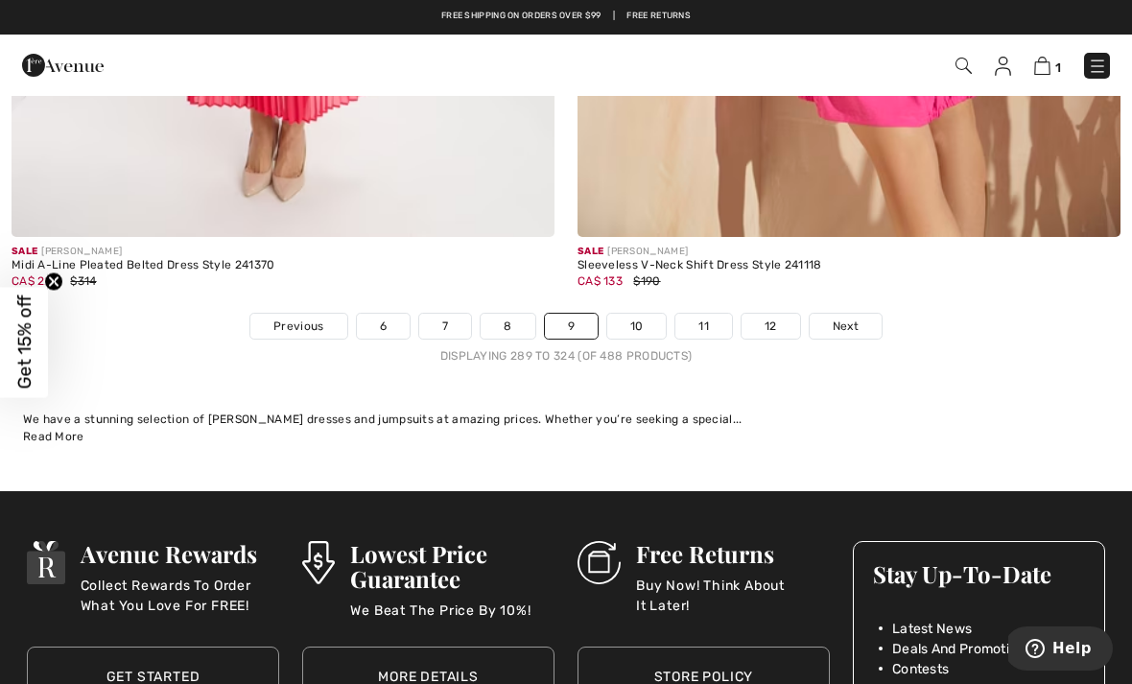
scroll to position [16407, 0]
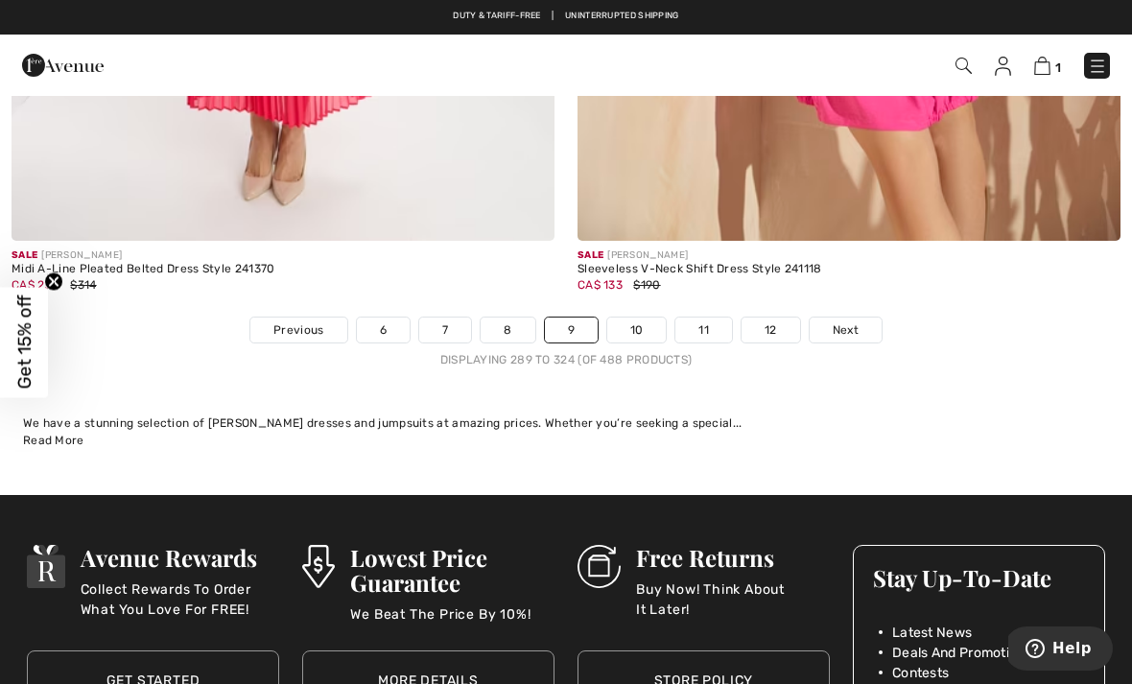
click at [645, 317] on link "10" at bounding box center [636, 329] width 59 height 25
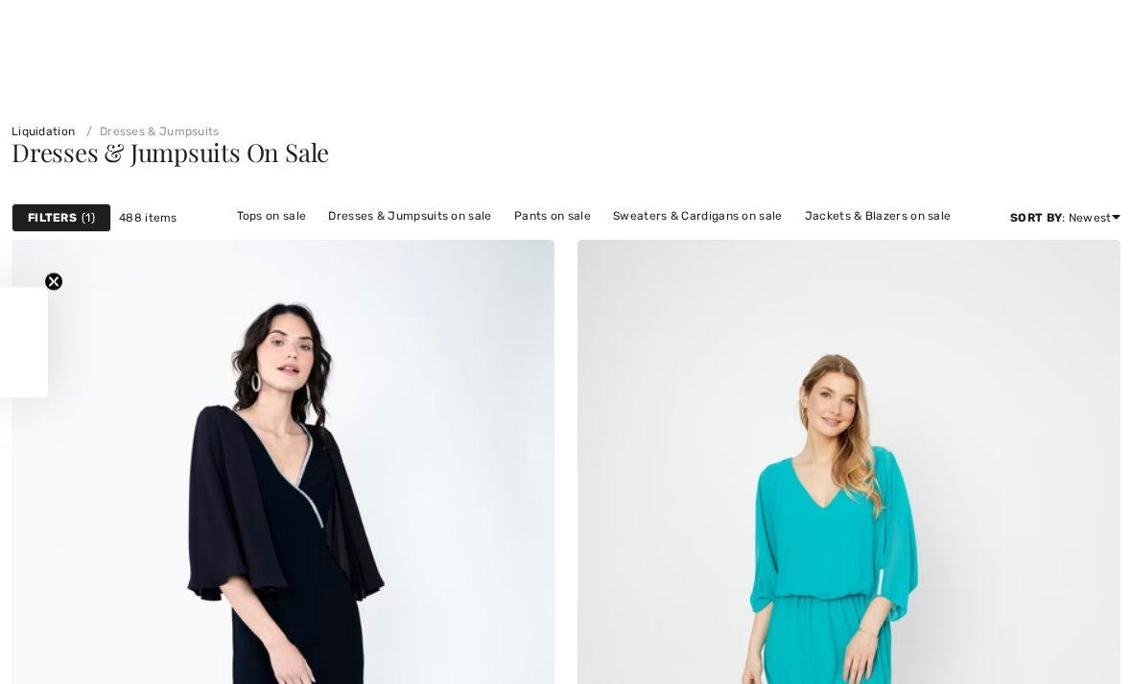
checkbox input "true"
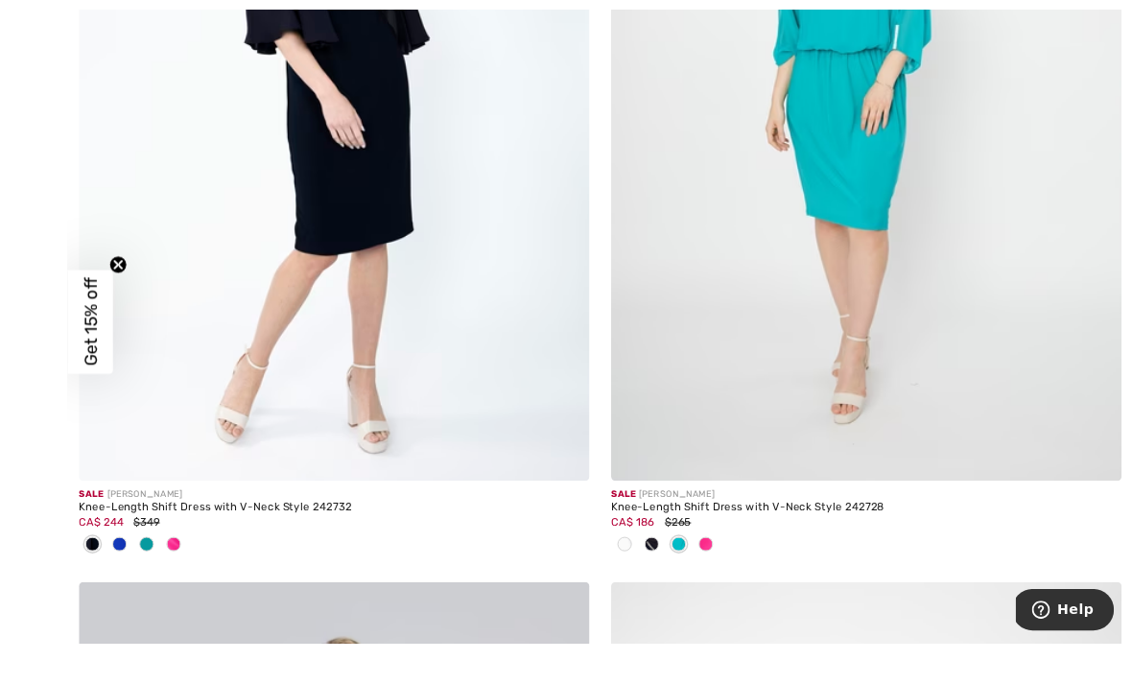
scroll to position [694, 0]
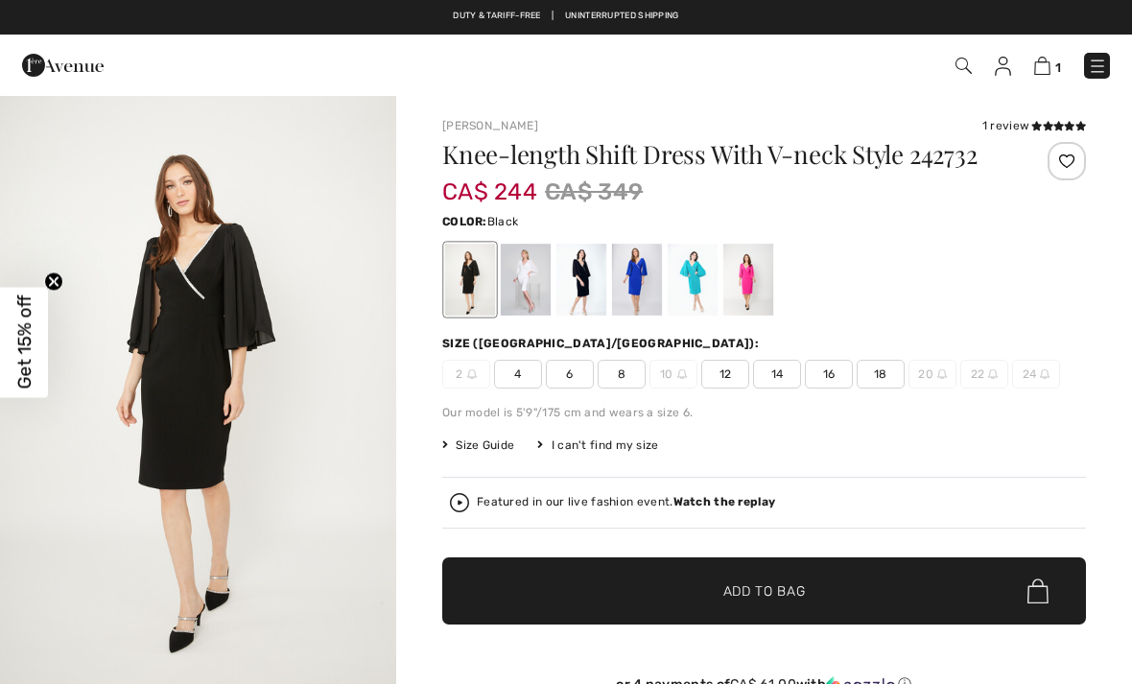
checkbox input "true"
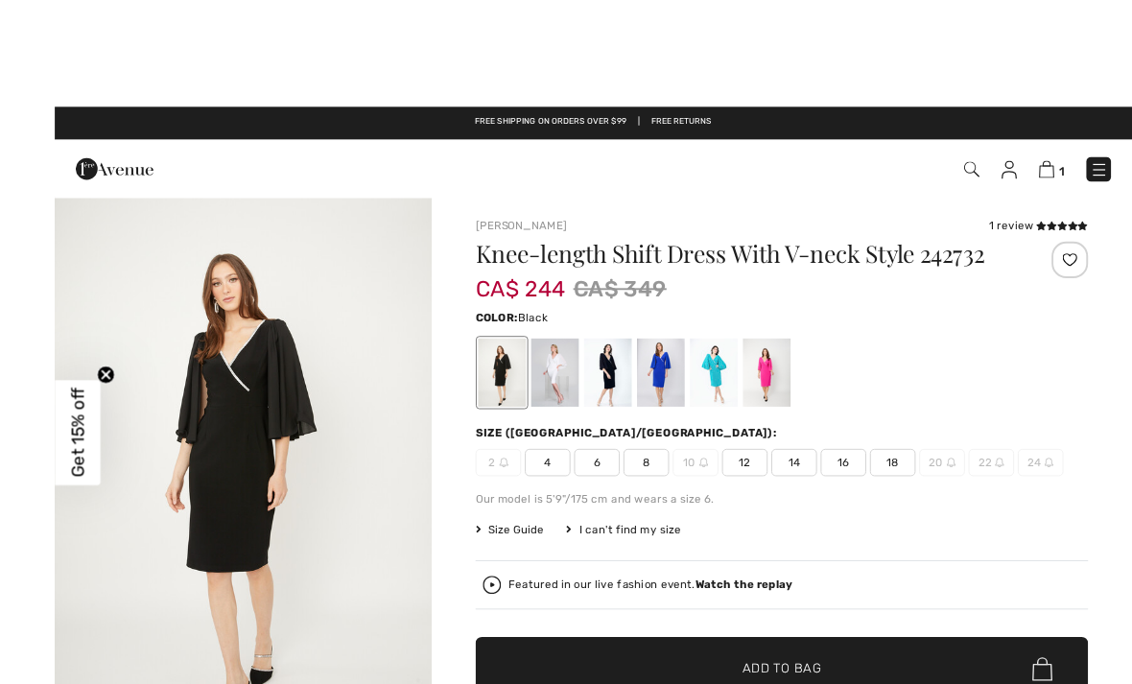
scroll to position [6, 0]
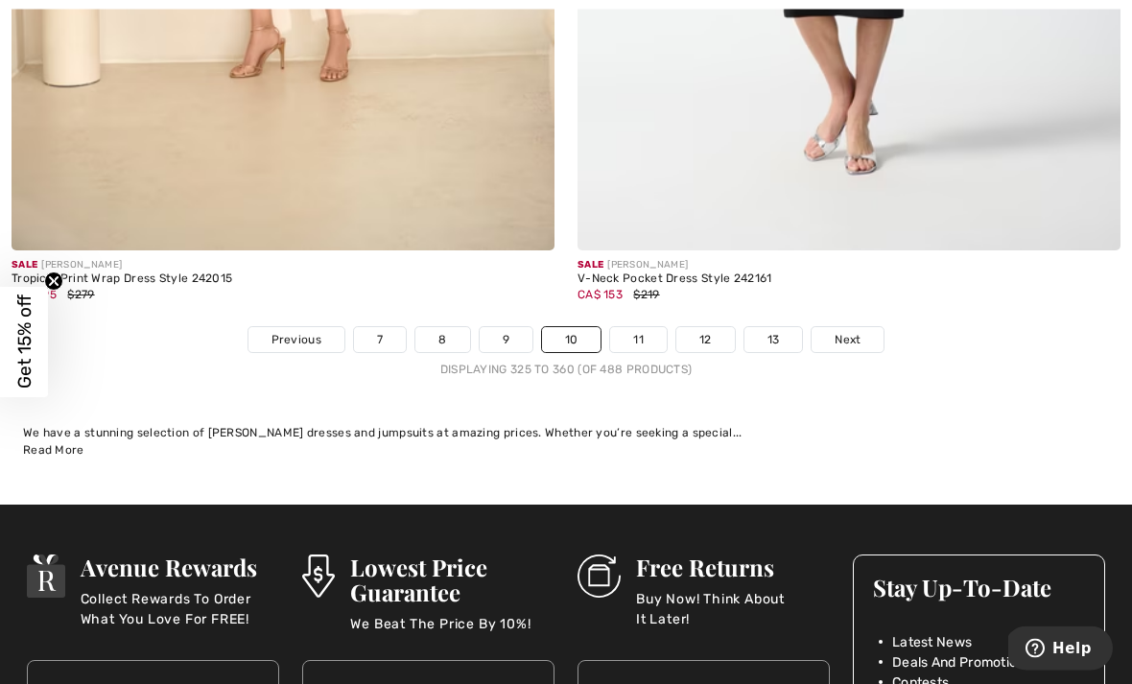
scroll to position [16746, 0]
click at [644, 327] on link "11" at bounding box center [638, 339] width 57 height 25
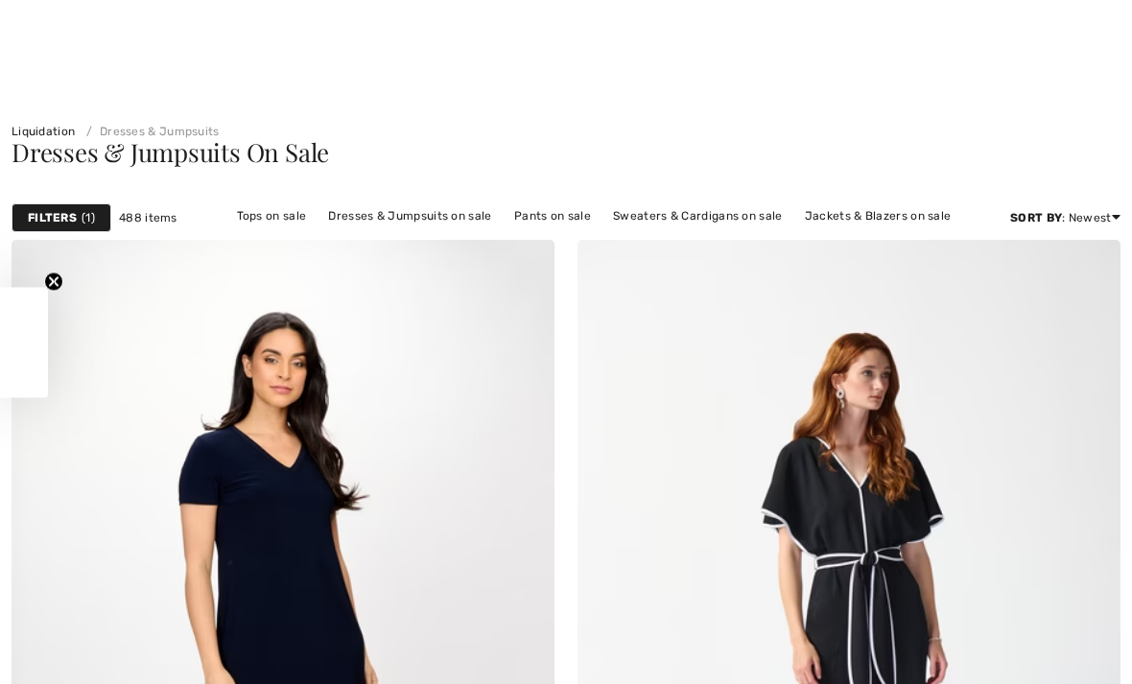
checkbox input "true"
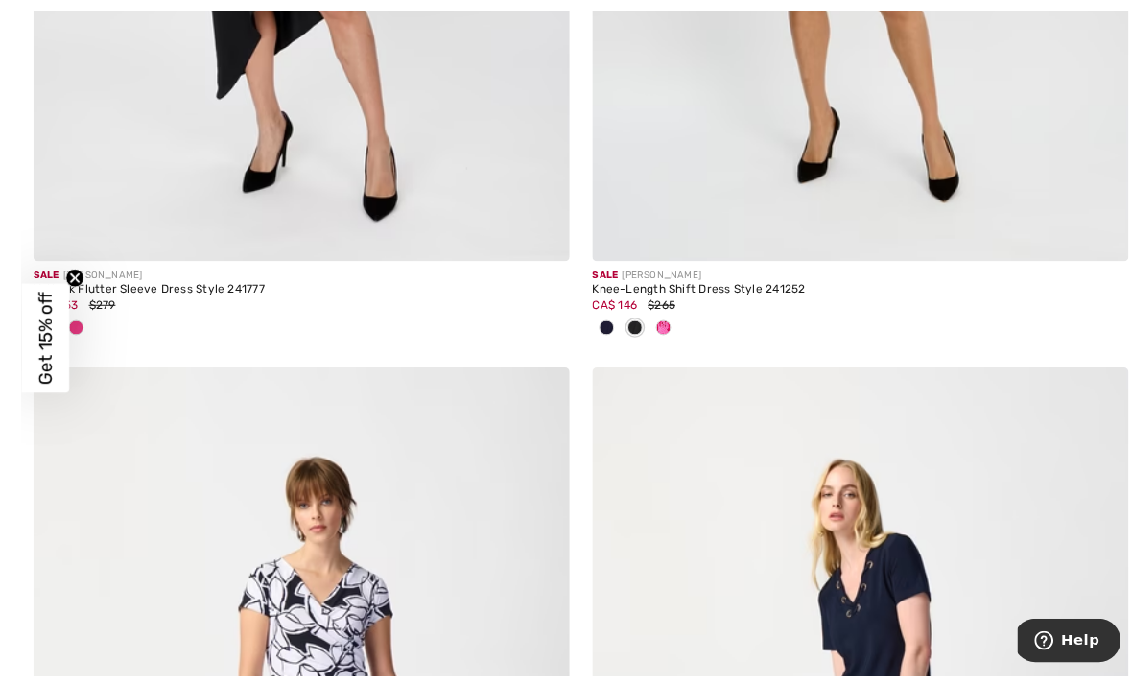
scroll to position [13081, 0]
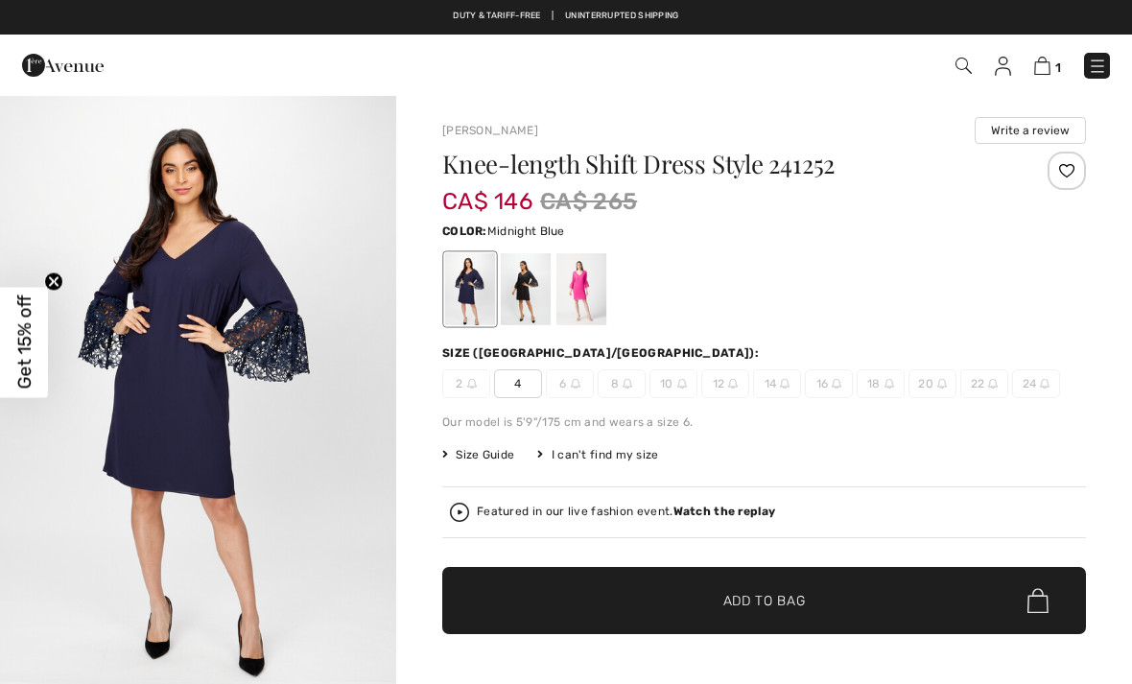
checkbox input "true"
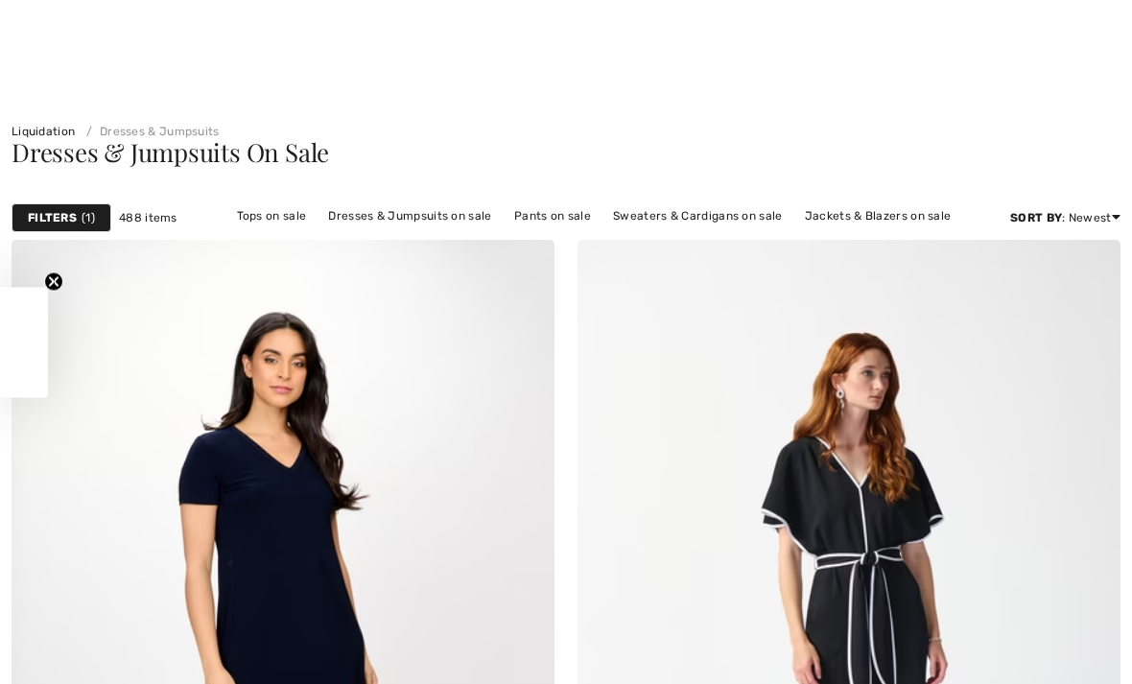
checkbox input "true"
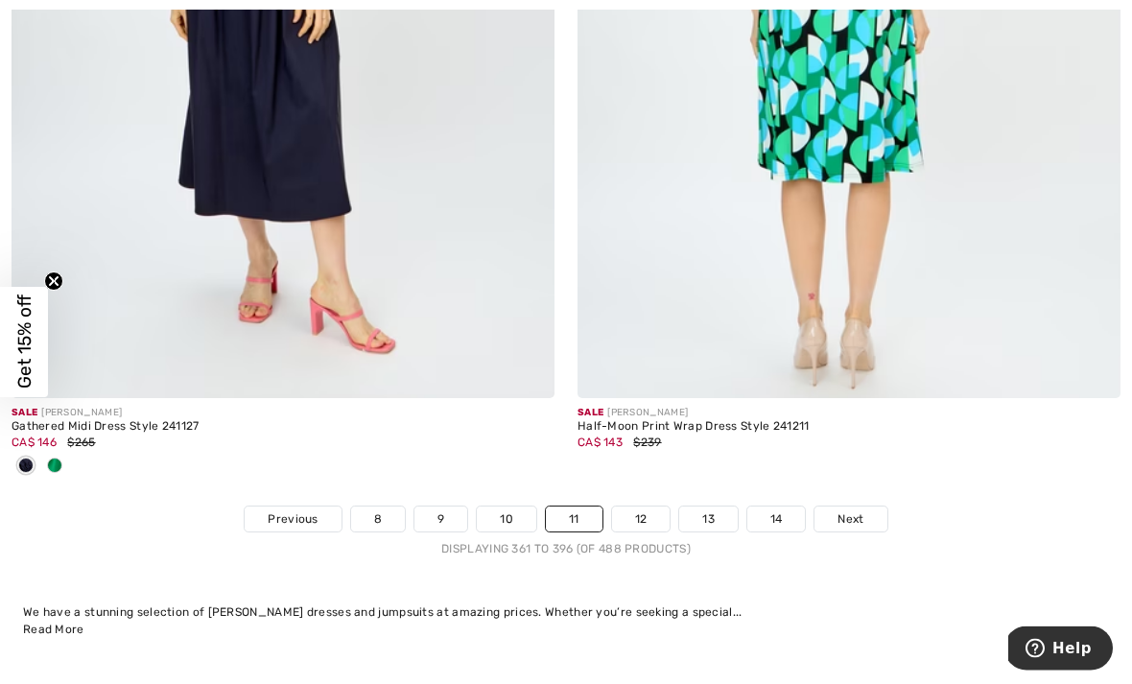
scroll to position [16567, 0]
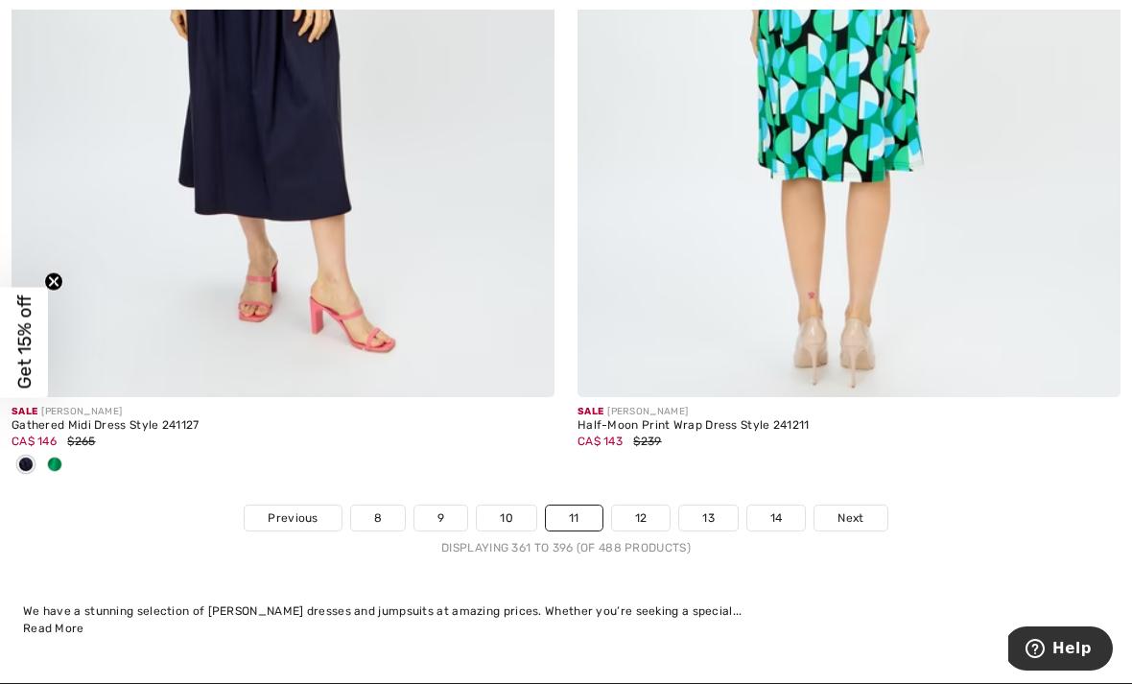
click at [655, 505] on link "12" at bounding box center [641, 517] width 59 height 25
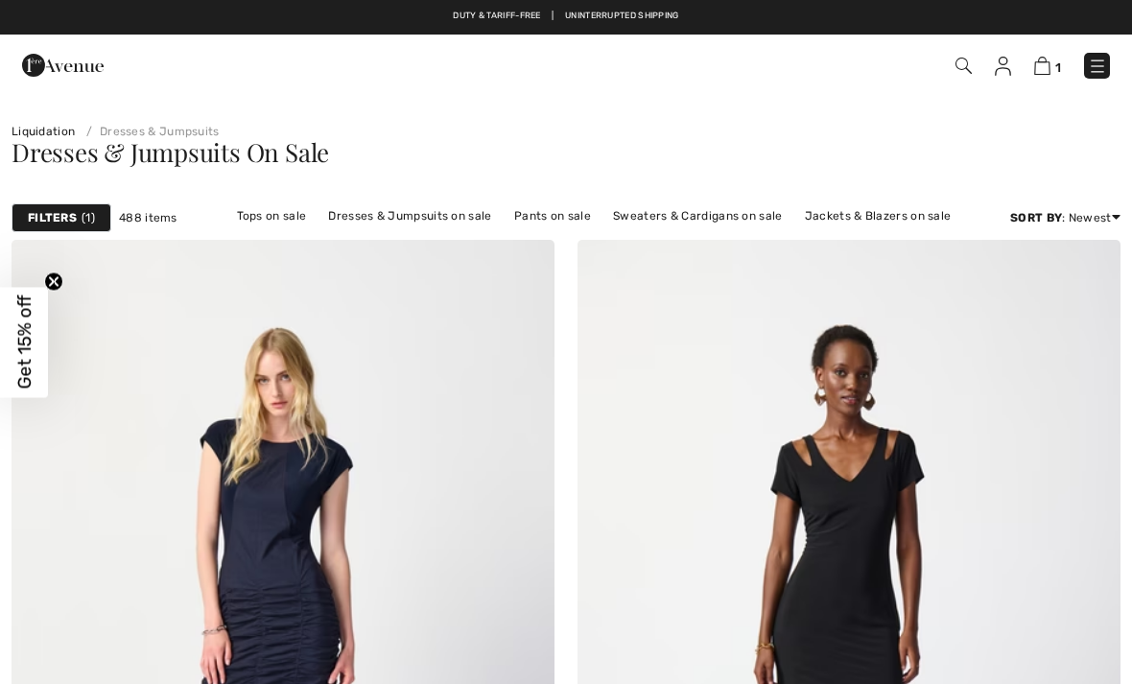
checkbox input "true"
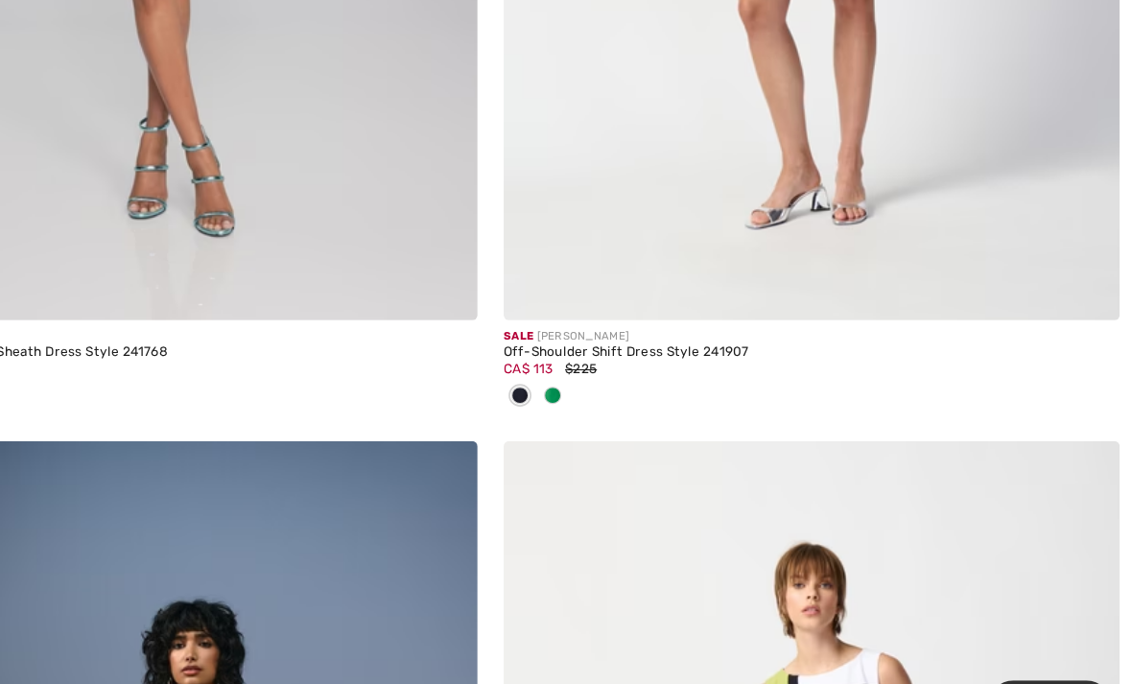
scroll to position [8173, 0]
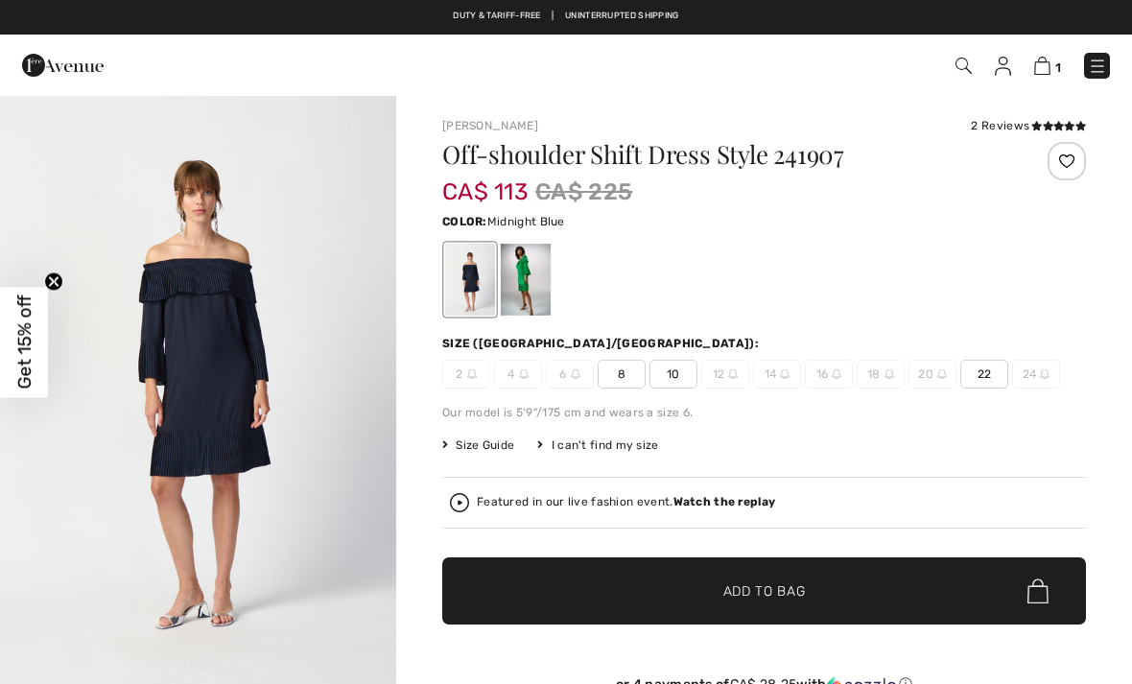
checkbox input "true"
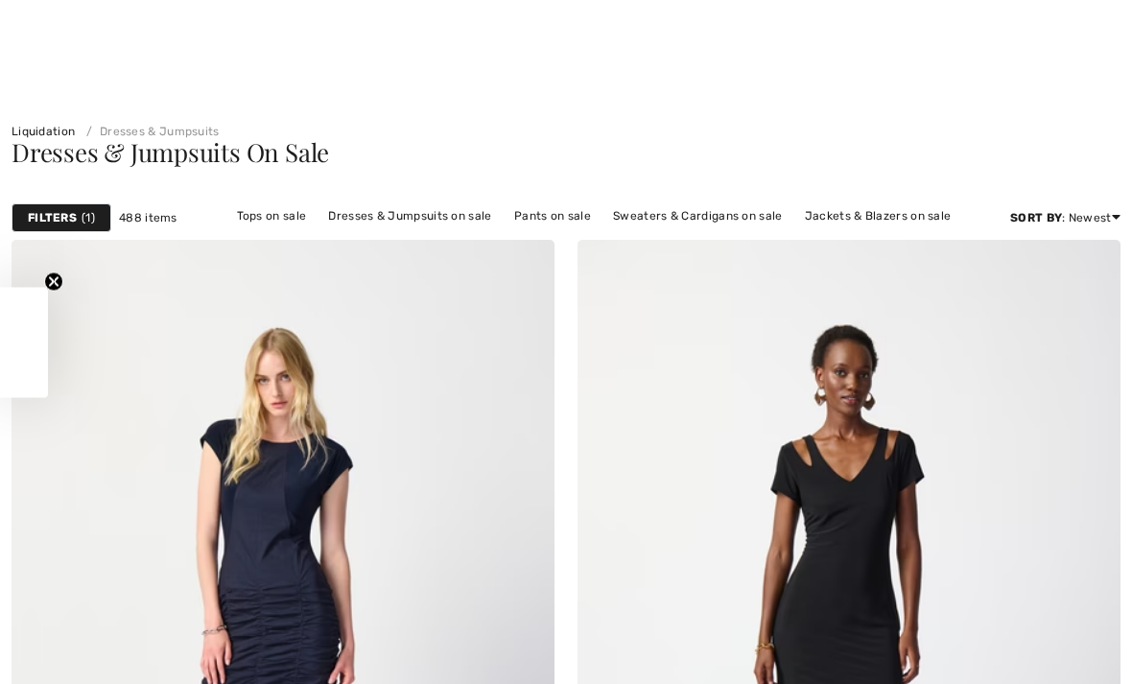
checkbox input "true"
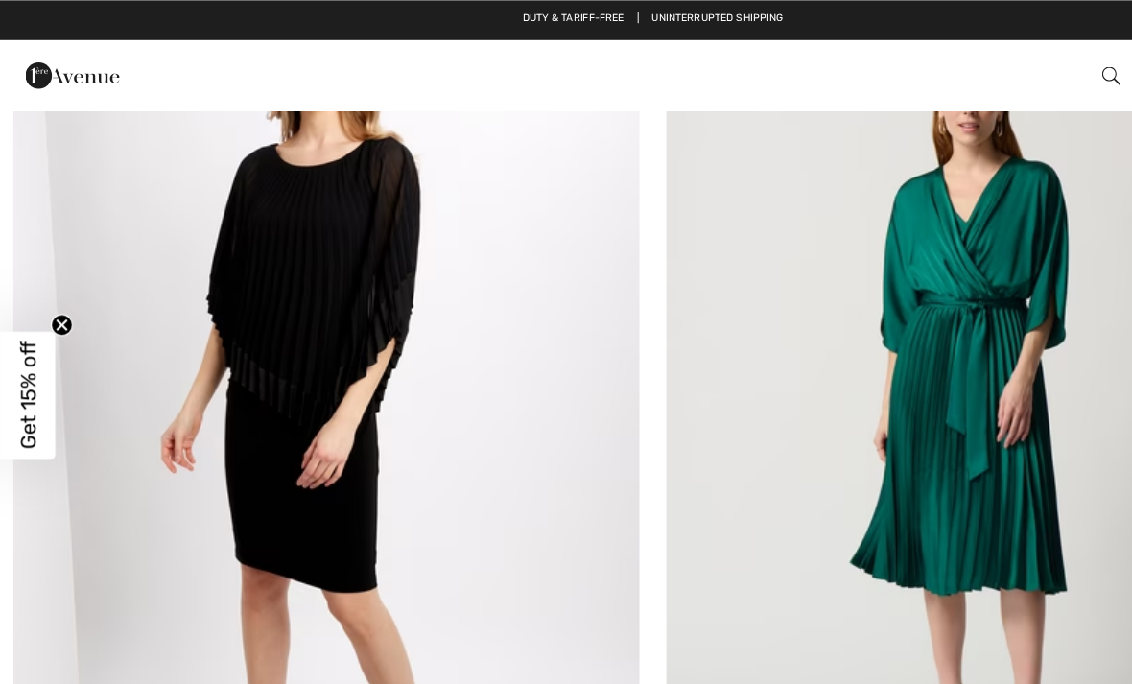
scroll to position [13241, 0]
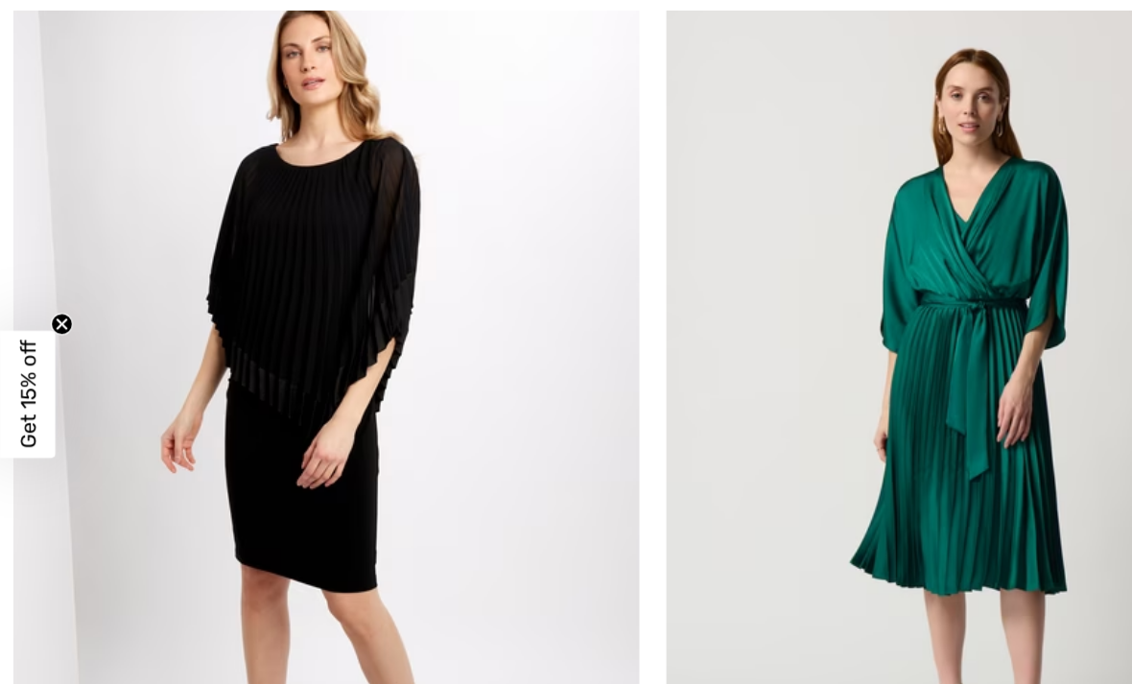
click at [181, 316] on img at bounding box center [283, 362] width 543 height 814
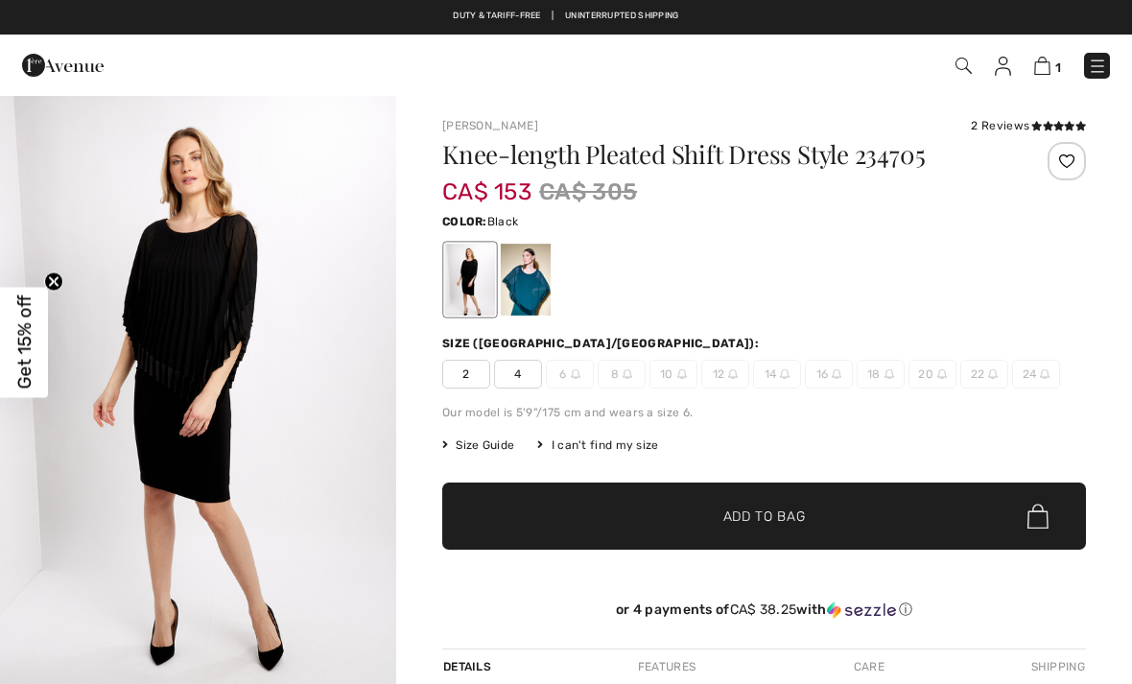
checkbox input "true"
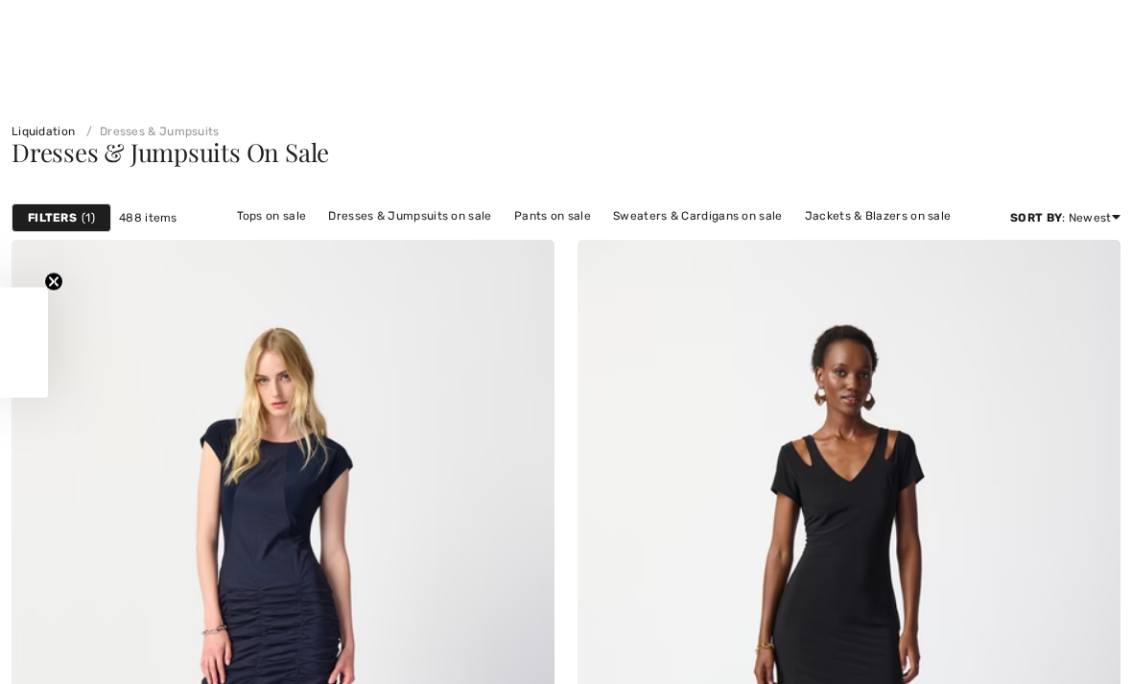
checkbox input "true"
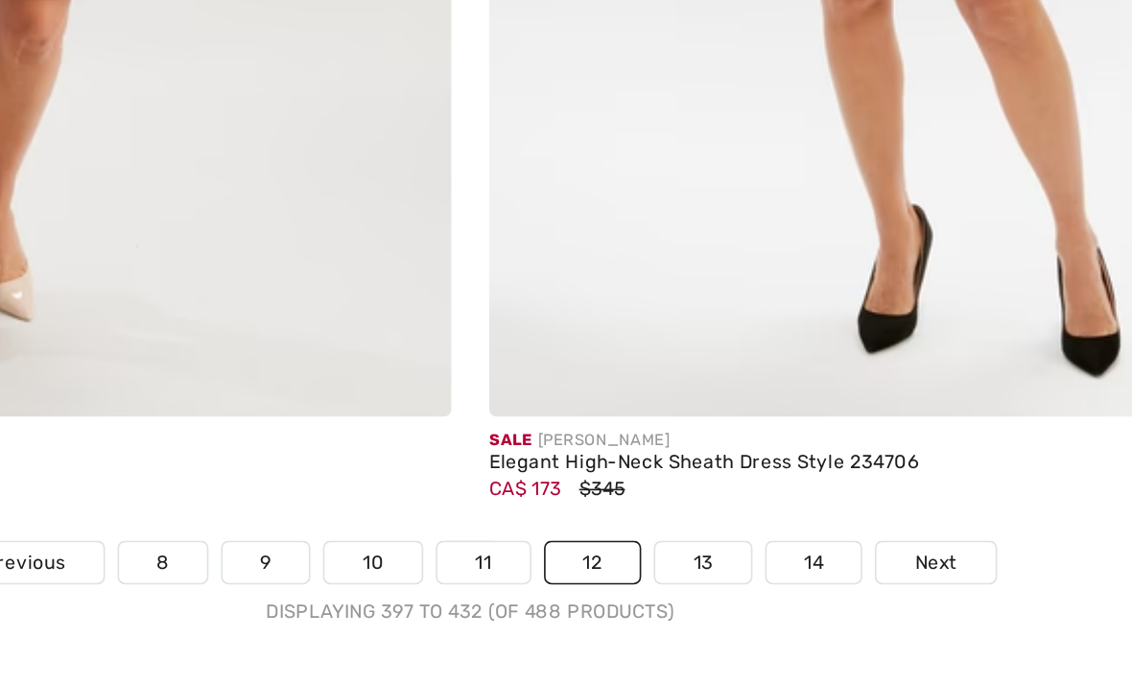
scroll to position [16318, 0]
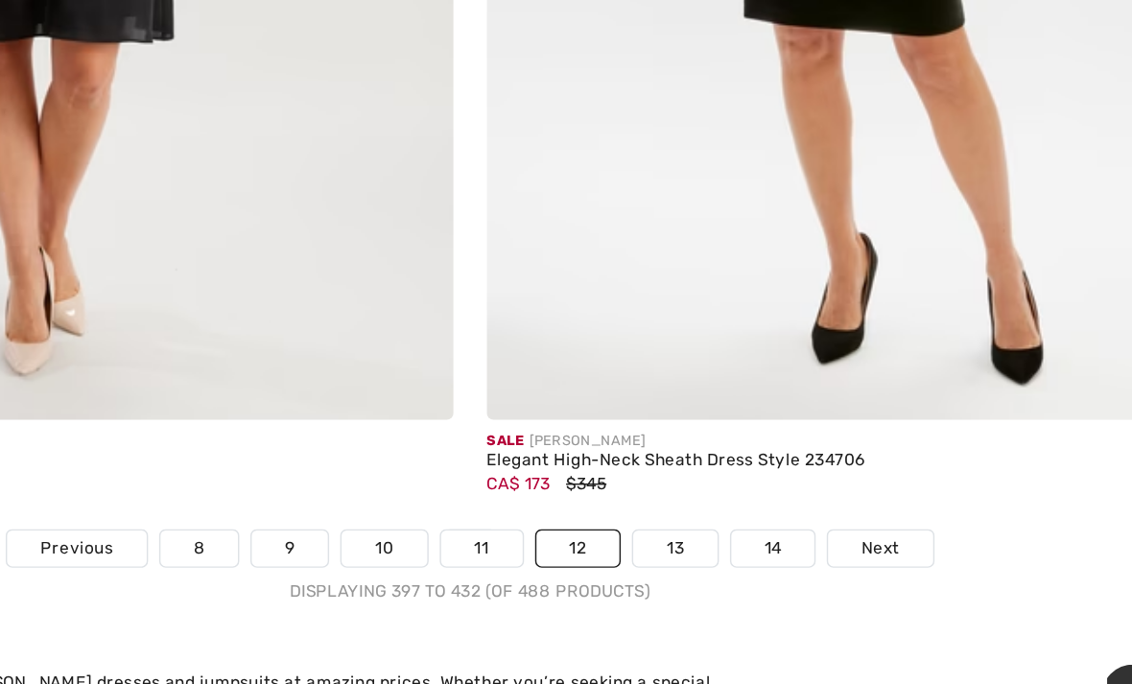
click at [577, 153] on img at bounding box center [848, 49] width 543 height 814
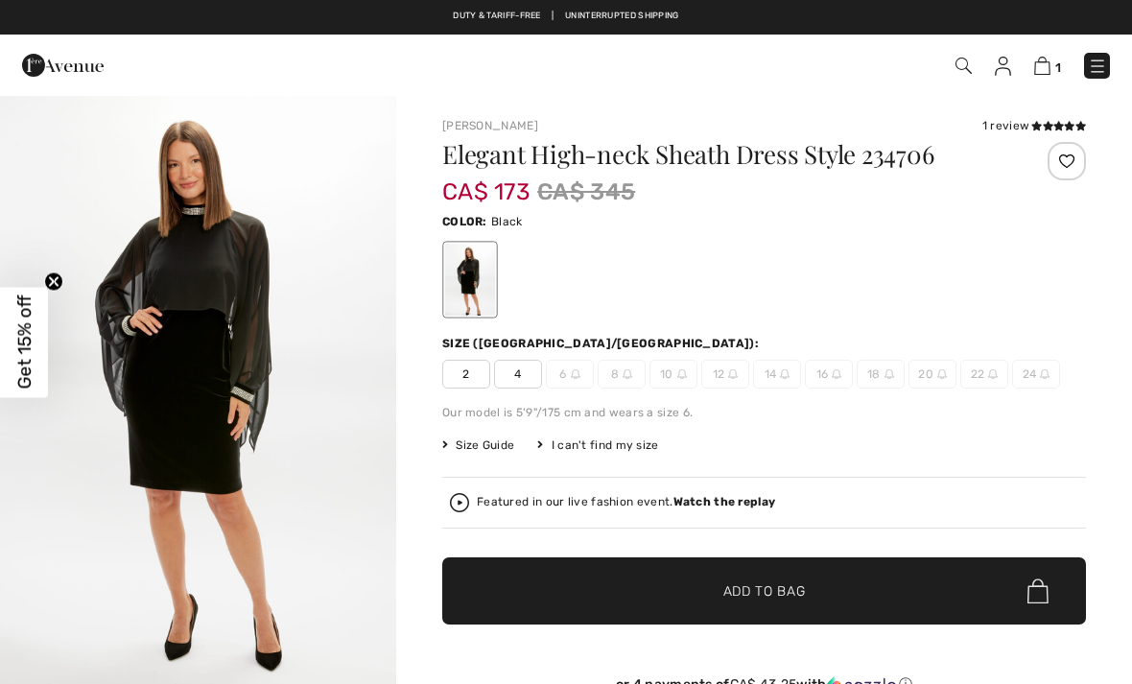
checkbox input "true"
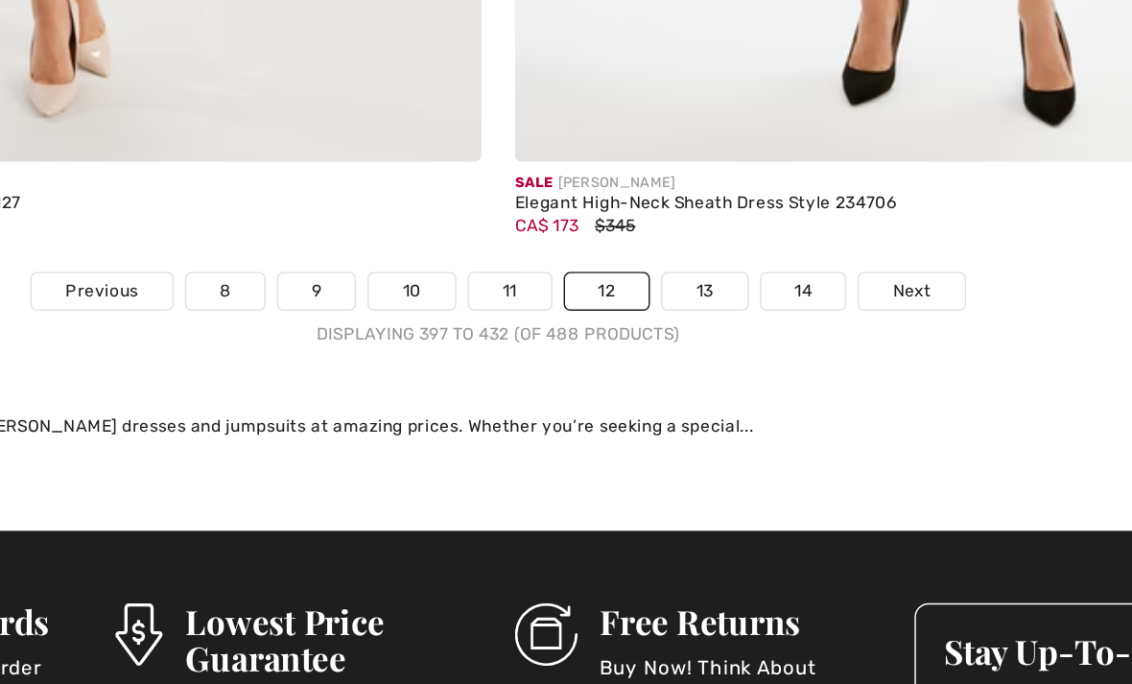
scroll to position [16530, 0]
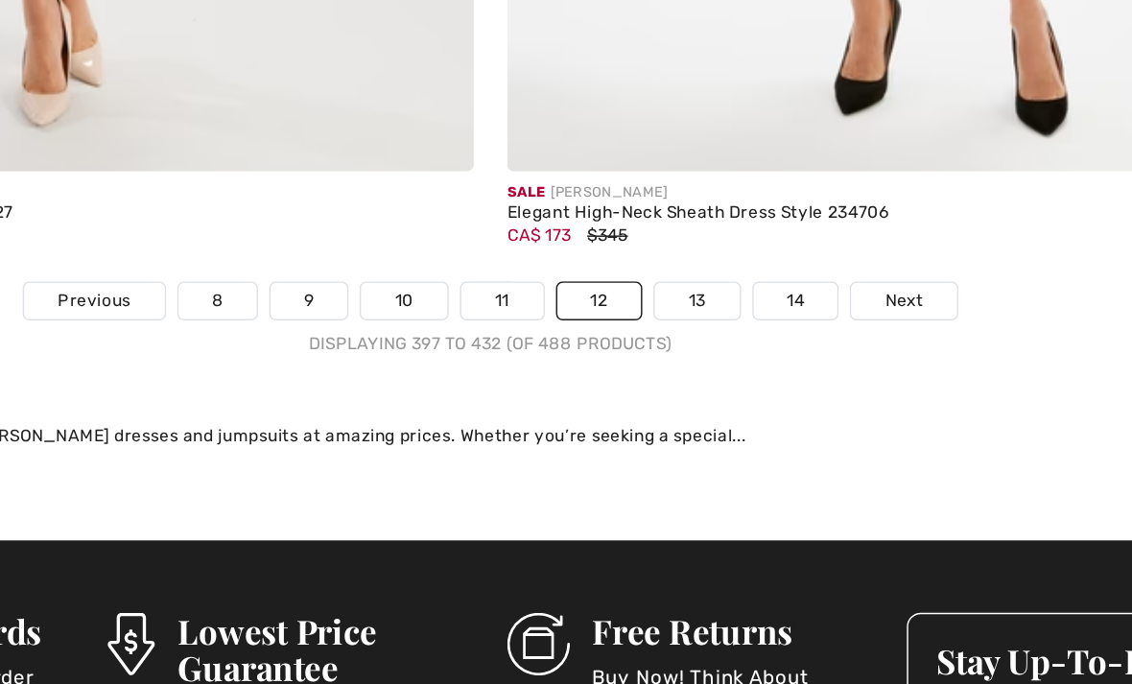
click at [679, 321] on link "13" at bounding box center [708, 333] width 59 height 25
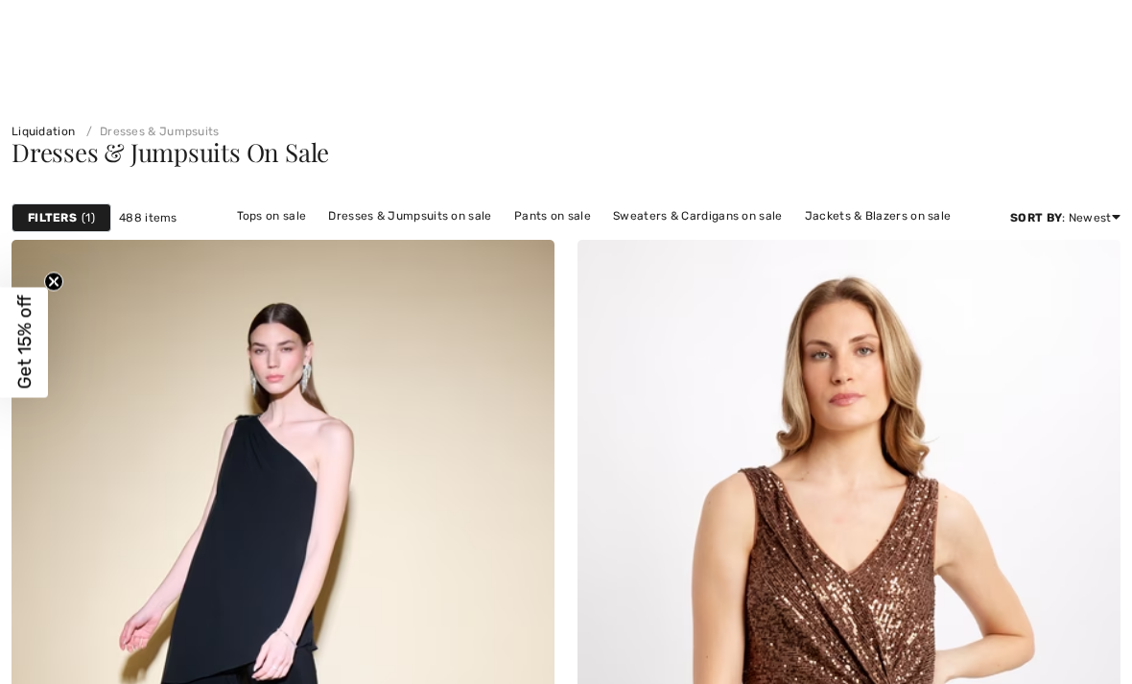
checkbox input "true"
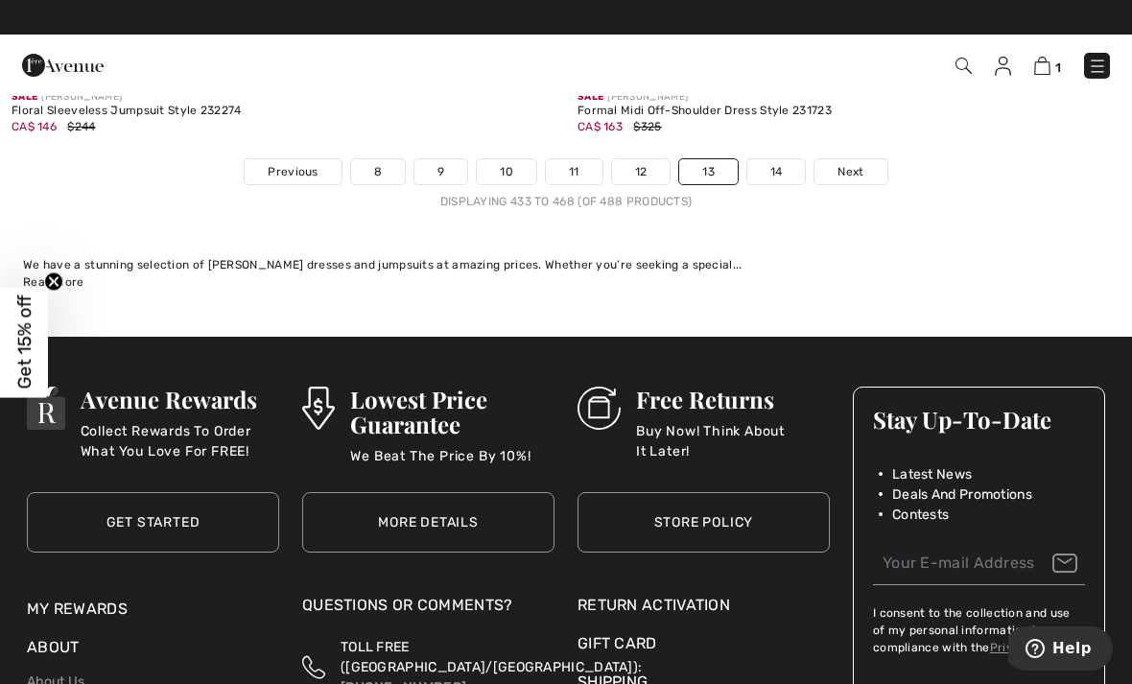
scroll to position [16754, 0]
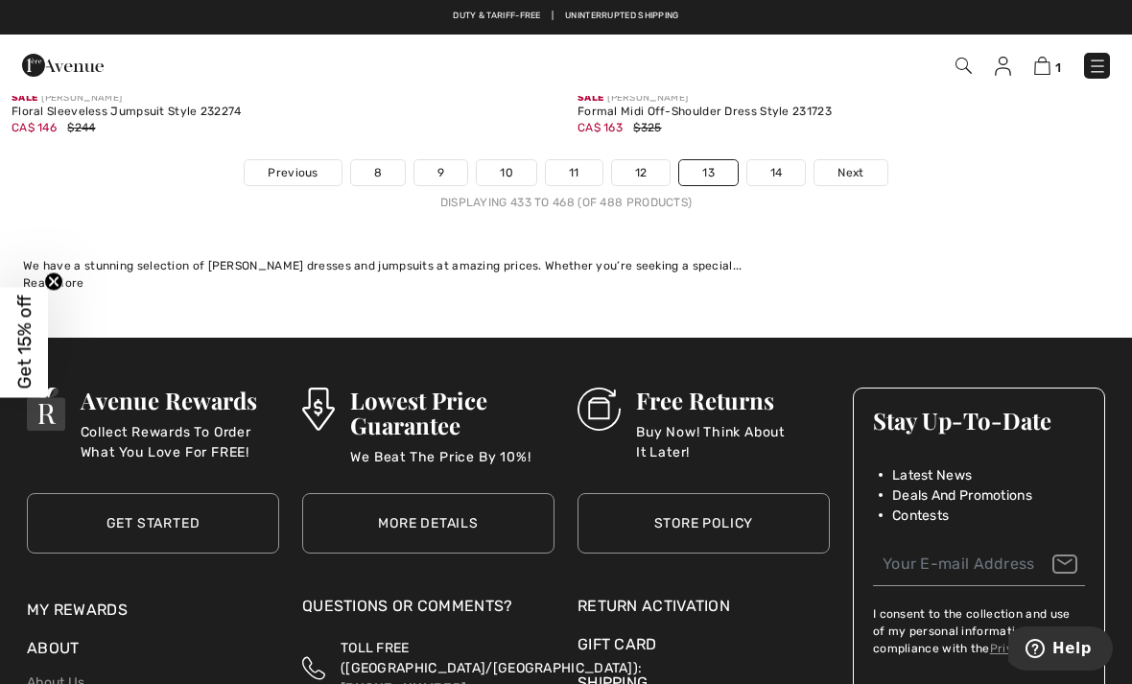
click at [768, 164] on link "14" at bounding box center [776, 172] width 59 height 25
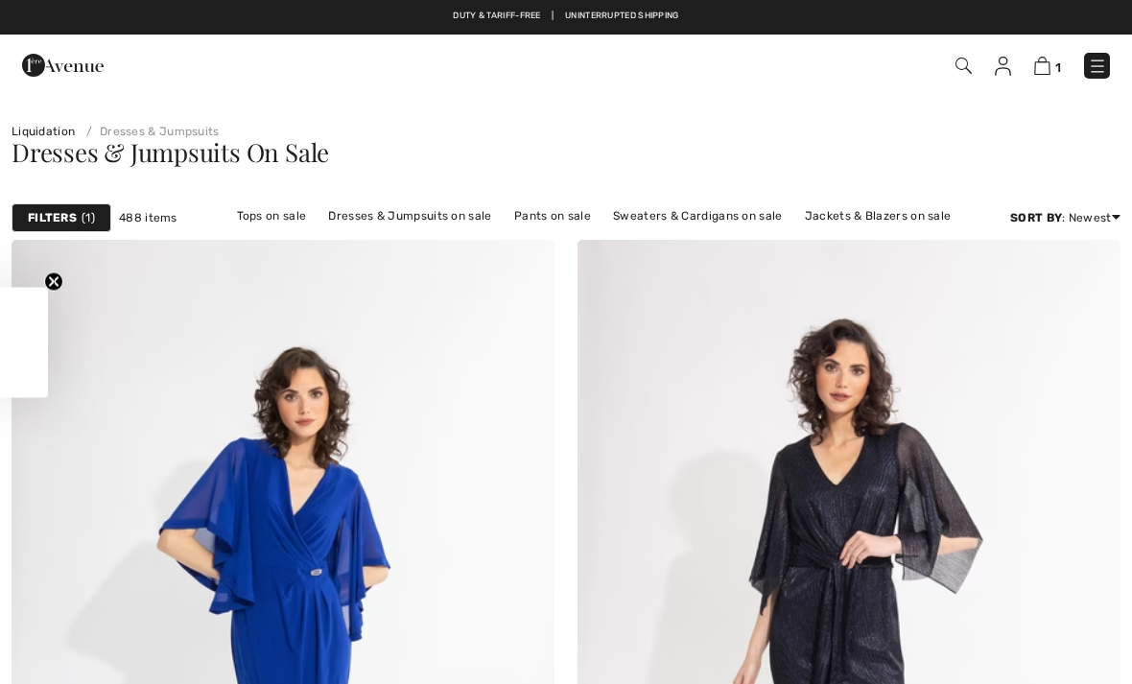
checkbox input "true"
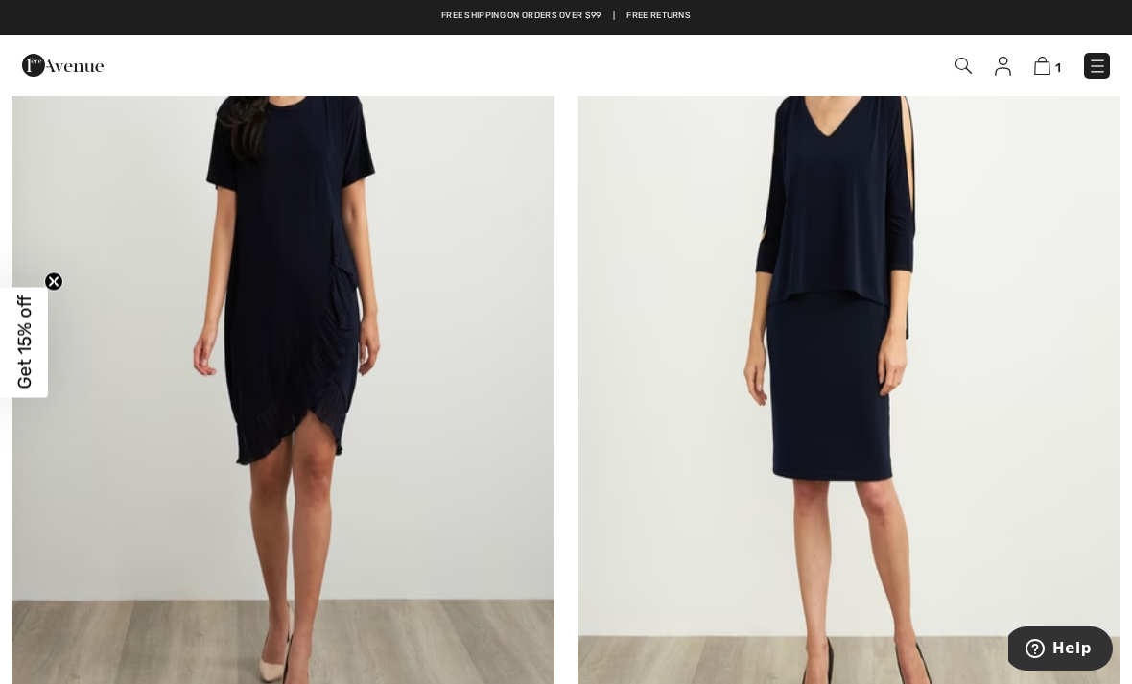
scroll to position [7692, 0]
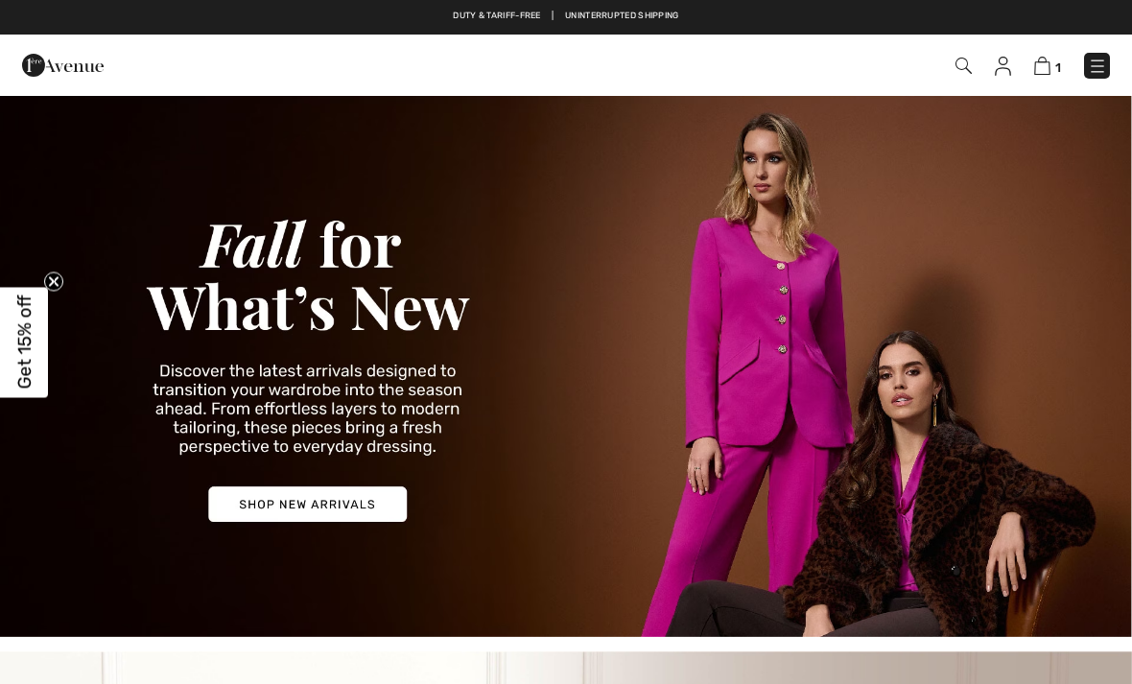
checkbox input "true"
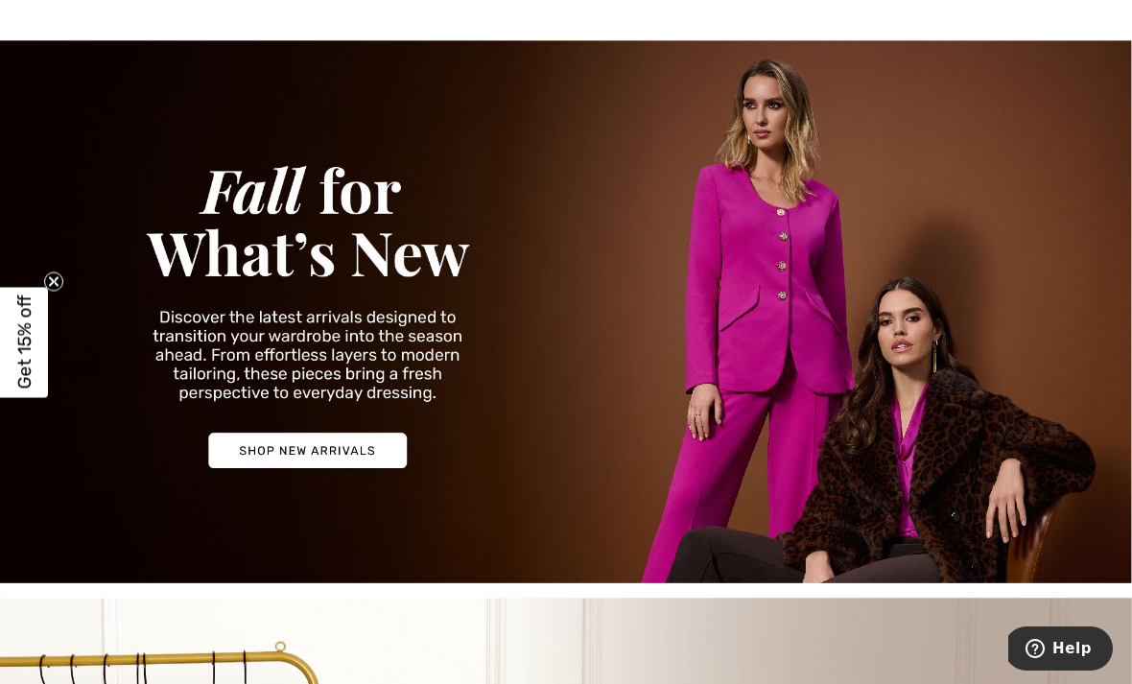
scroll to position [55, 0]
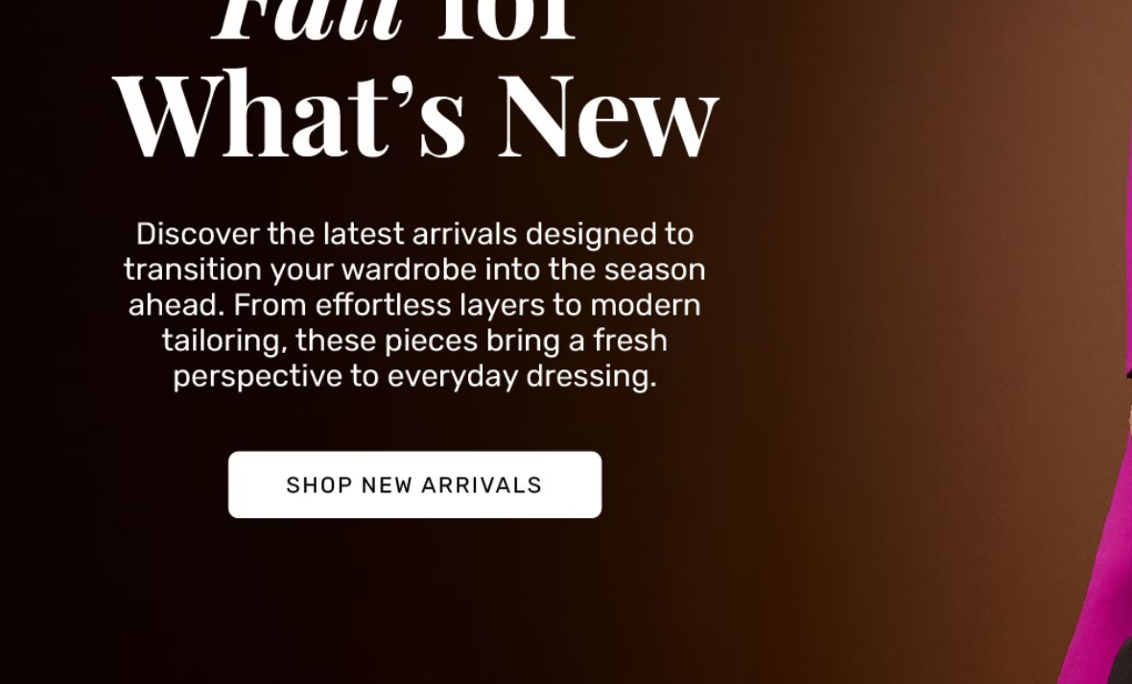
click at [152, 257] on img at bounding box center [566, 310] width 1132 height 543
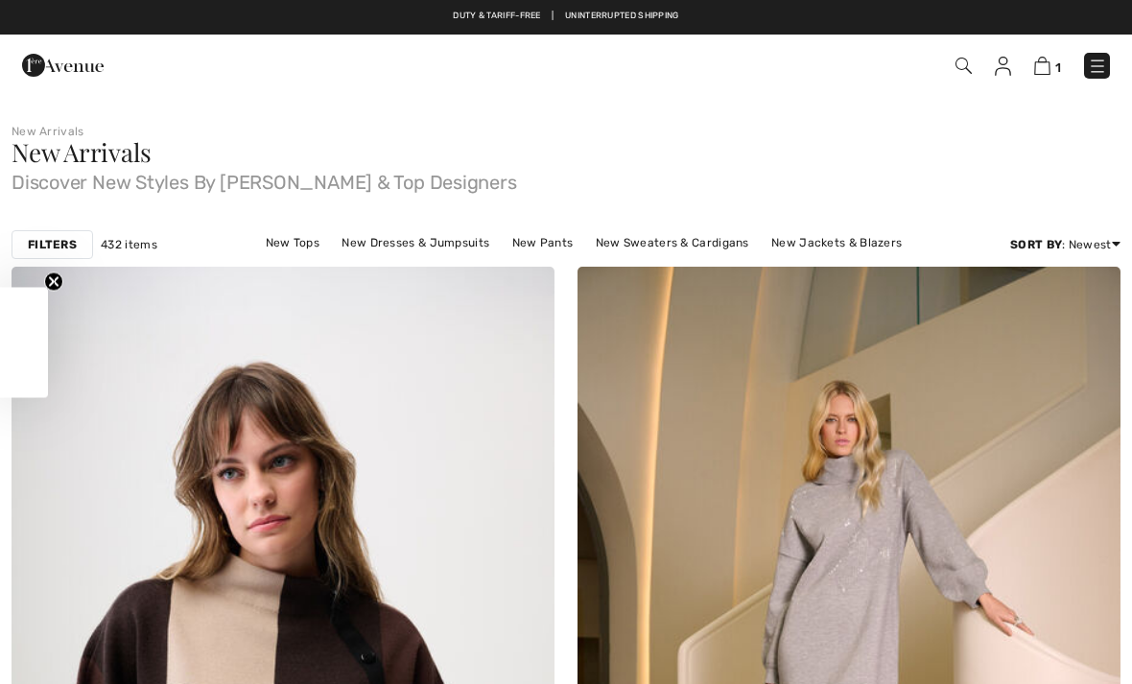
checkbox input "true"
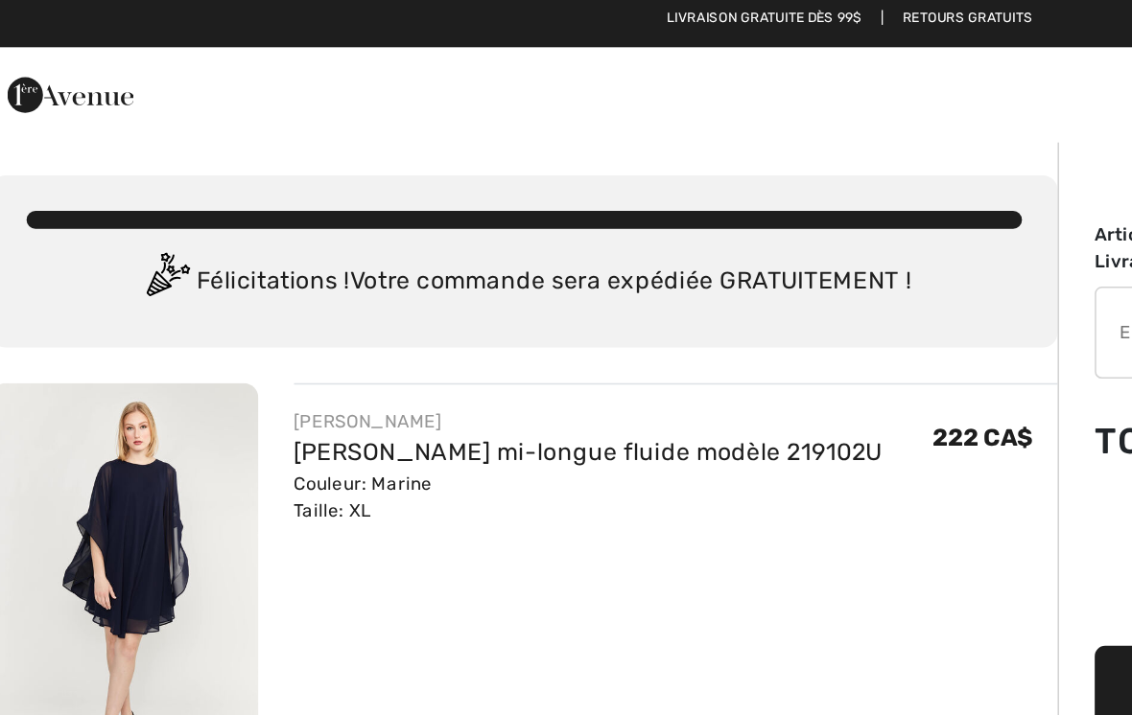
click at [34, 61] on img at bounding box center [63, 65] width 82 height 38
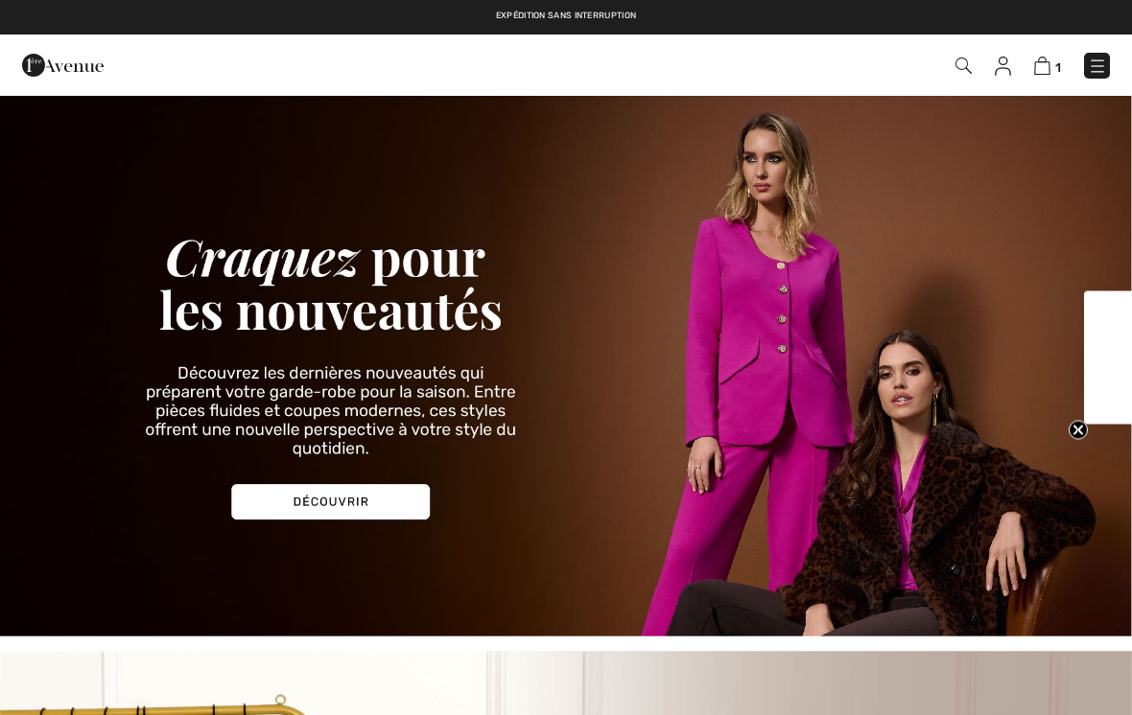
checkbox input "true"
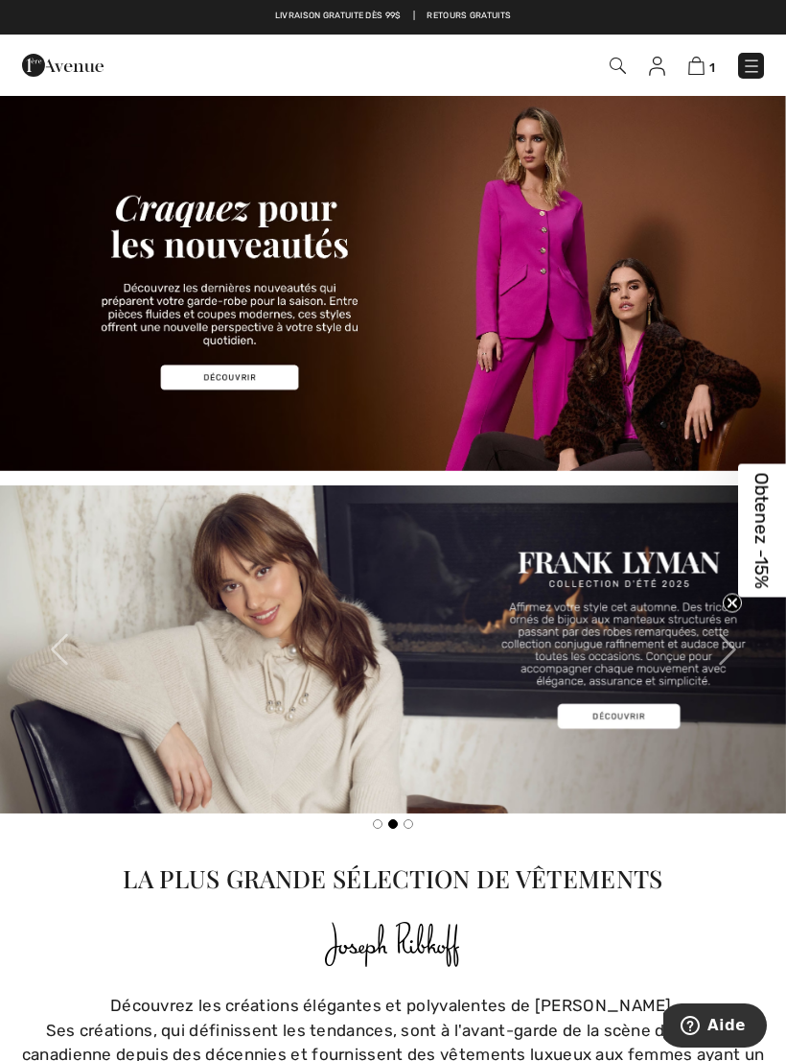
click at [228, 714] on div "Ses créations, qui définissent les tendances, sont à l'avant-garde de la scène …" at bounding box center [393, 1055] width 763 height 74
